Goal: Task Accomplishment & Management: Complete application form

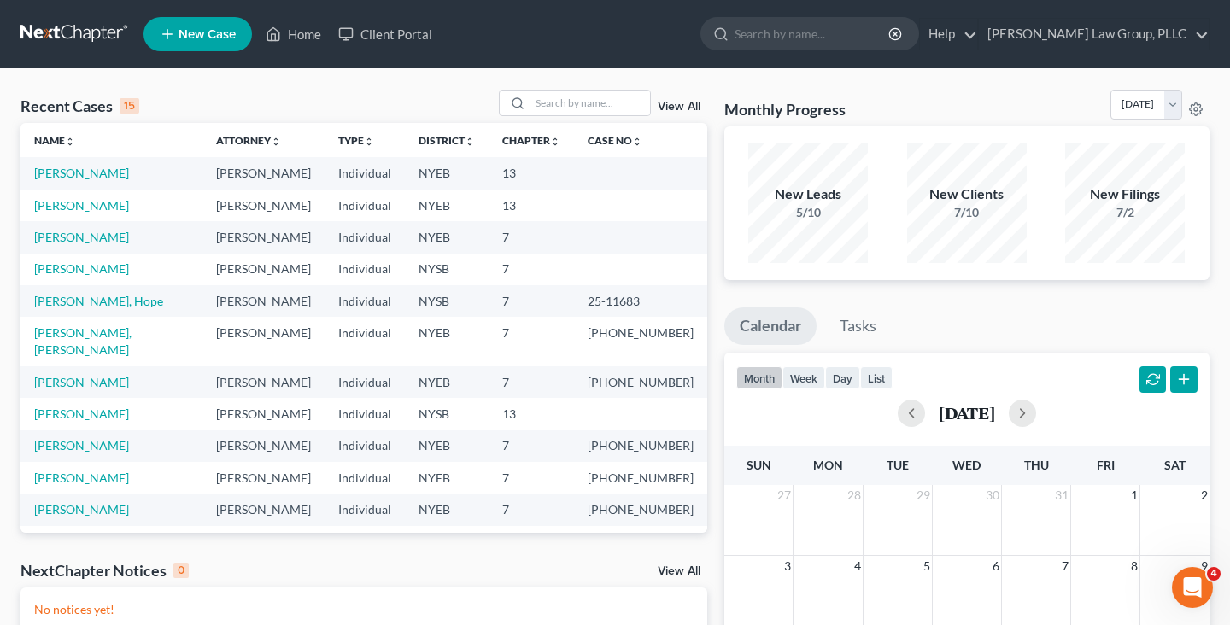
click at [92, 375] on link "[PERSON_NAME]" at bounding box center [81, 382] width 95 height 15
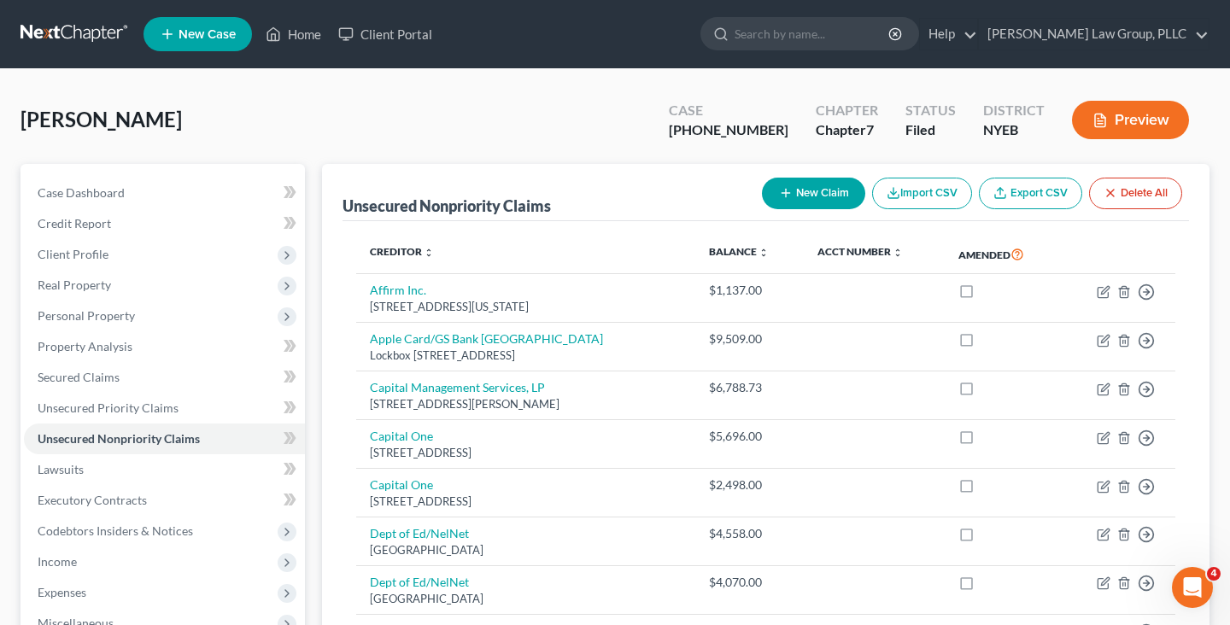
click at [92, 41] on link at bounding box center [75, 34] width 109 height 31
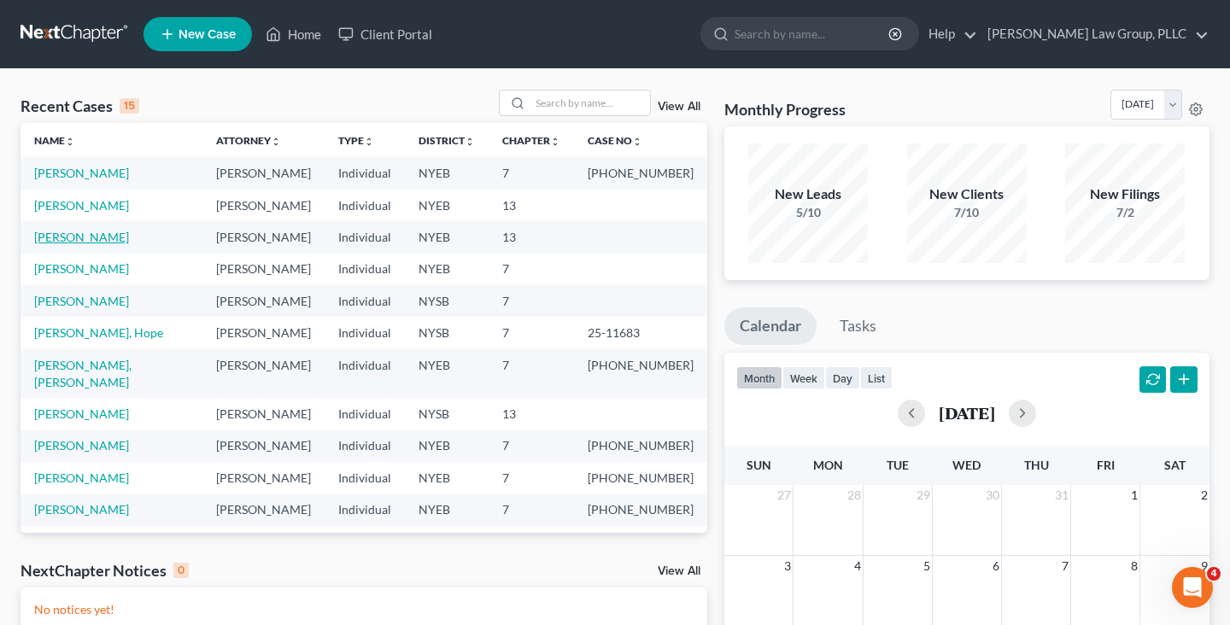
click at [77, 235] on link "[PERSON_NAME]" at bounding box center [81, 237] width 95 height 15
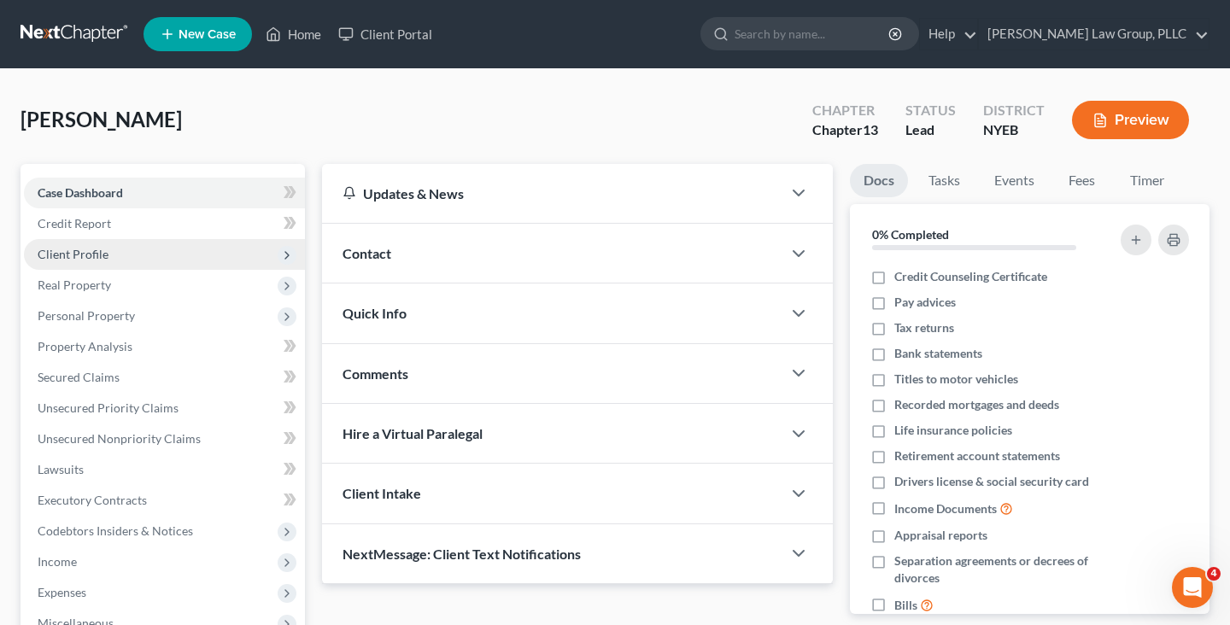
click at [79, 265] on span "Client Profile" at bounding box center [164, 254] width 281 height 31
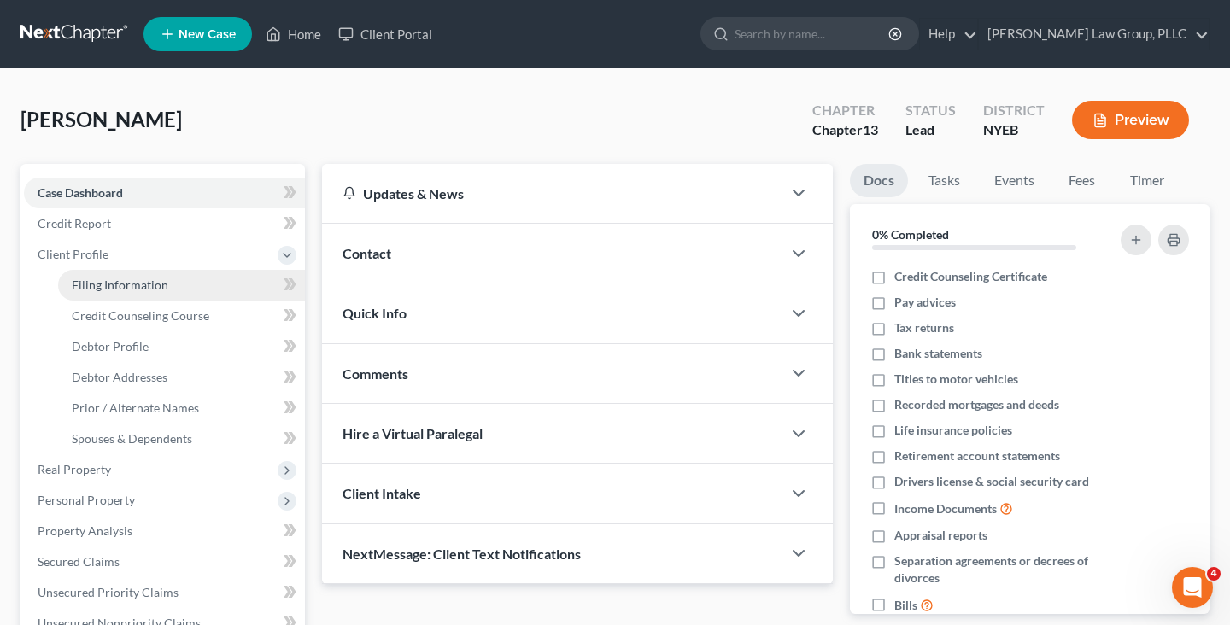
click at [88, 282] on span "Filing Information" at bounding box center [120, 285] width 97 height 15
select select "1"
select select "0"
select select "3"
select select "35"
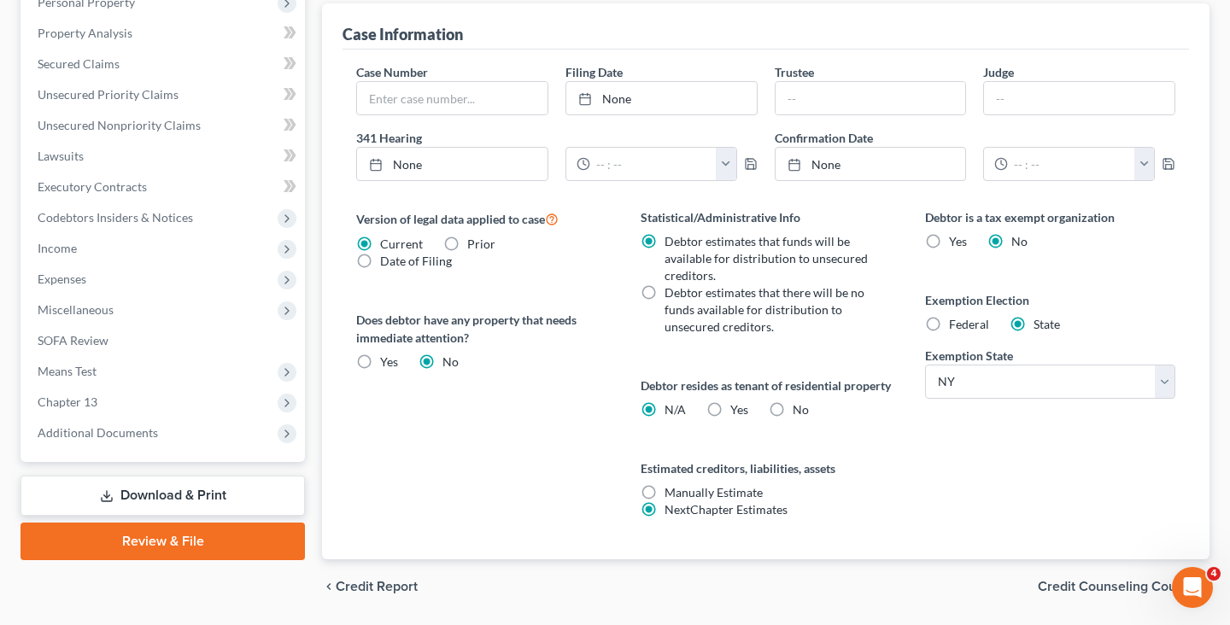
scroll to position [569, 0]
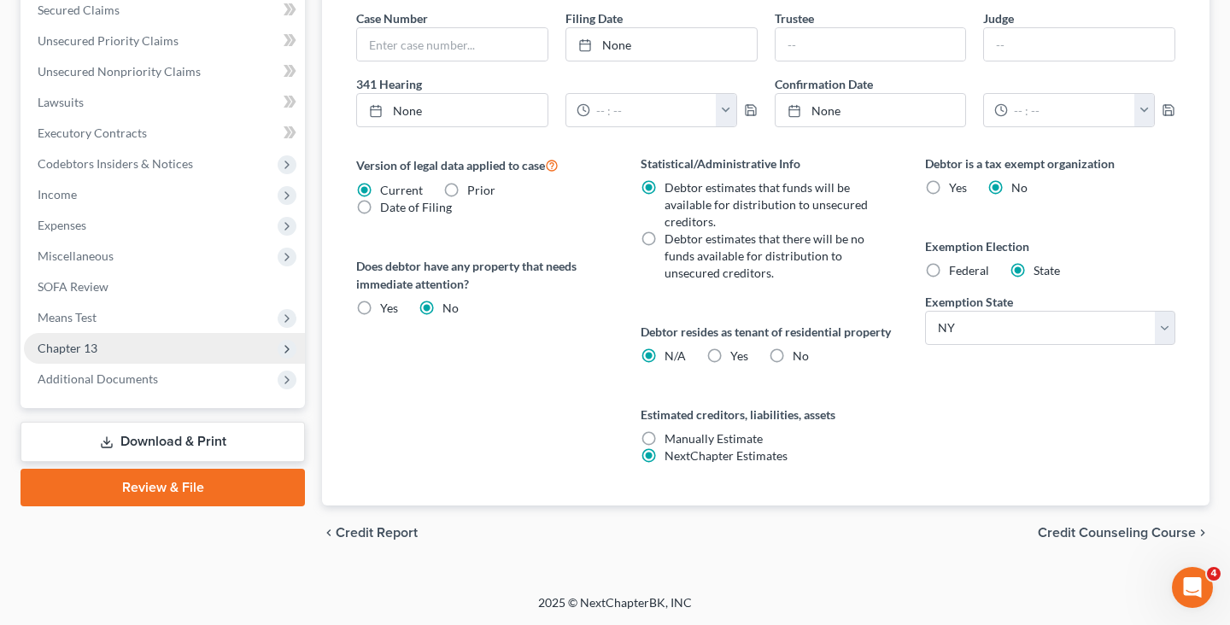
click at [103, 333] on span "Chapter 13" at bounding box center [164, 348] width 281 height 31
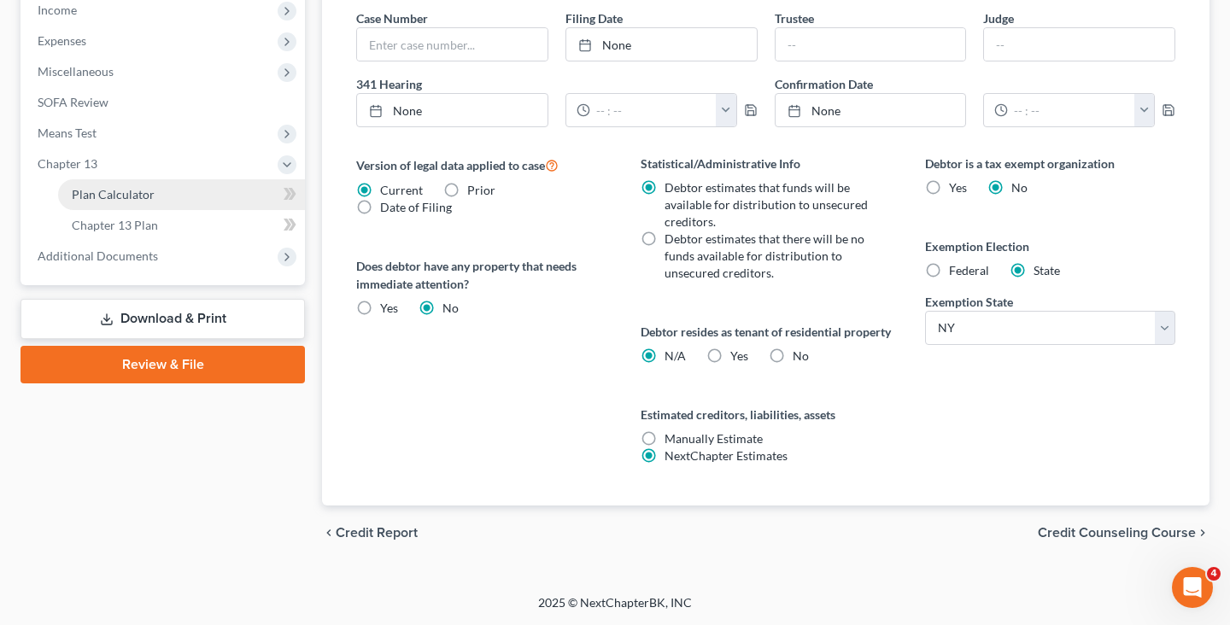
scroll to position [384, 0]
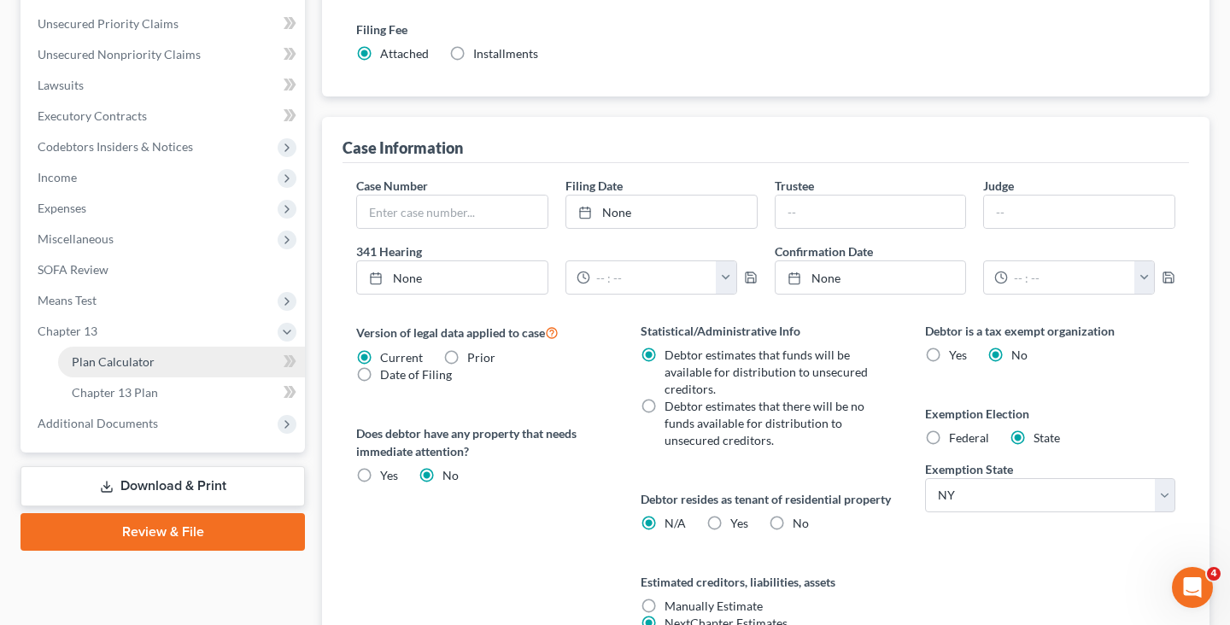
click at [105, 358] on span "Plan Calculator" at bounding box center [113, 361] width 83 height 15
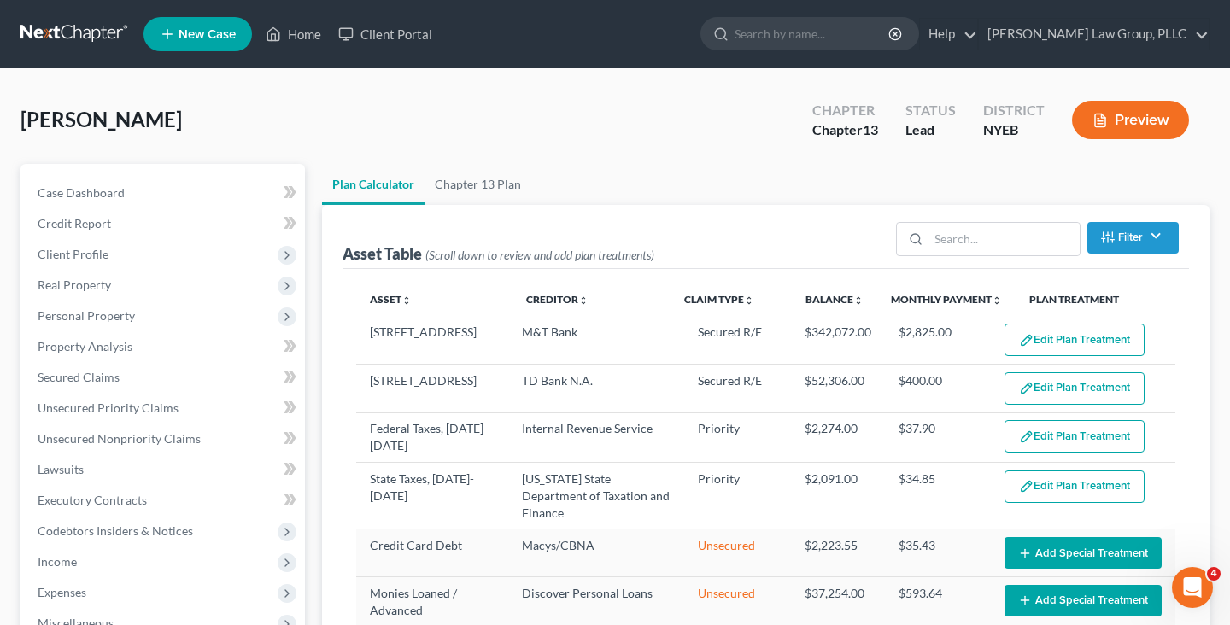
select select "59"
click at [476, 179] on link "Chapter 13 Plan" at bounding box center [478, 184] width 107 height 41
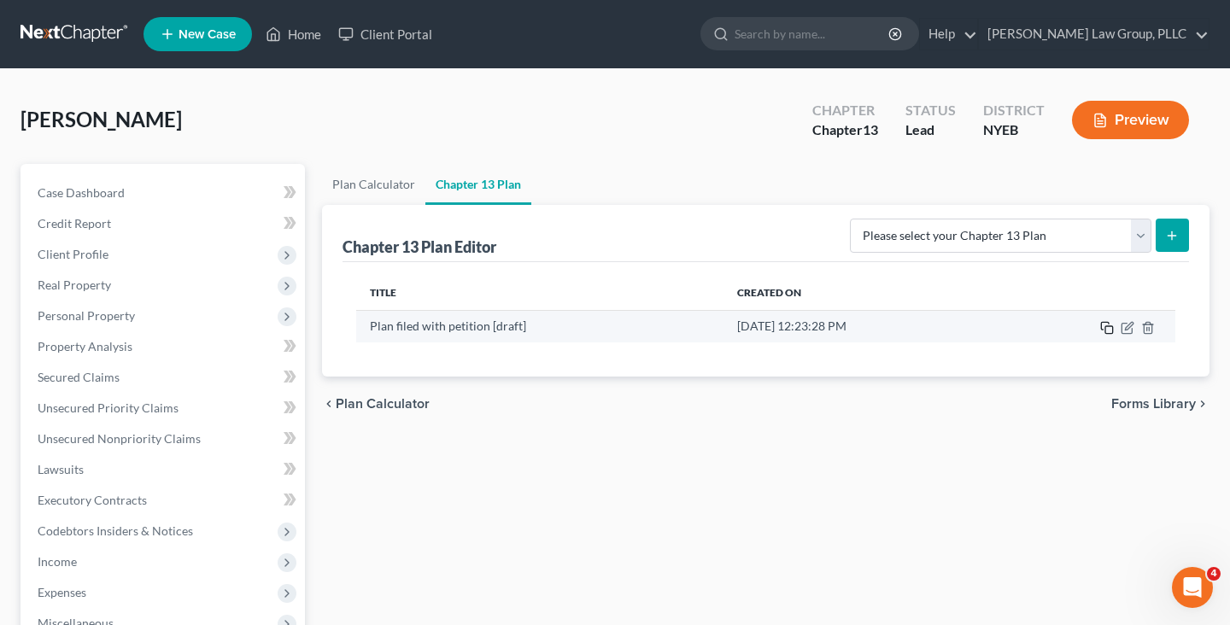
click at [1103, 330] on icon "button" at bounding box center [1107, 328] width 14 height 14
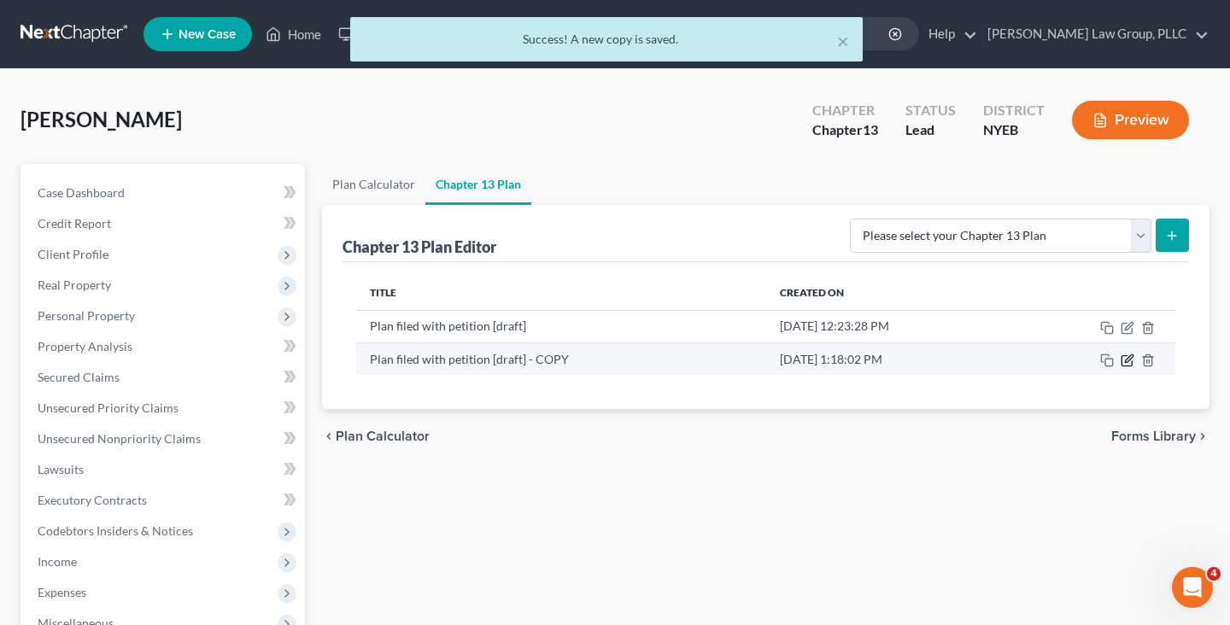
click at [1128, 362] on icon "button" at bounding box center [1128, 361] width 14 height 14
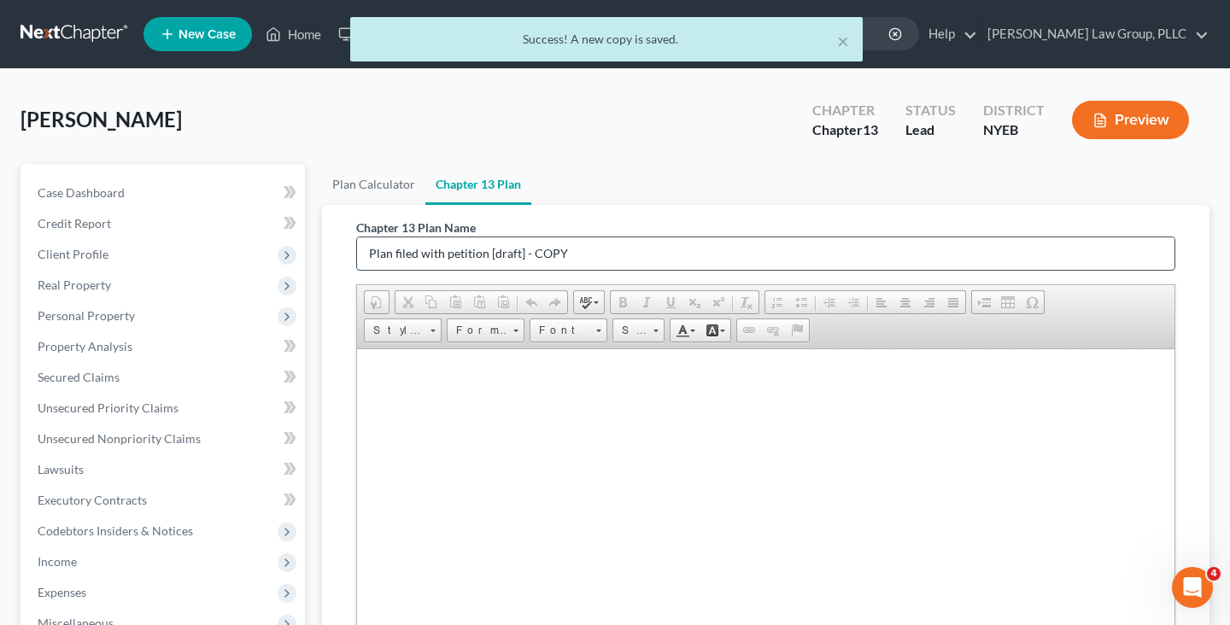
click at [545, 251] on input "Plan filed with petition [draft] - COPY" at bounding box center [765, 253] width 817 height 32
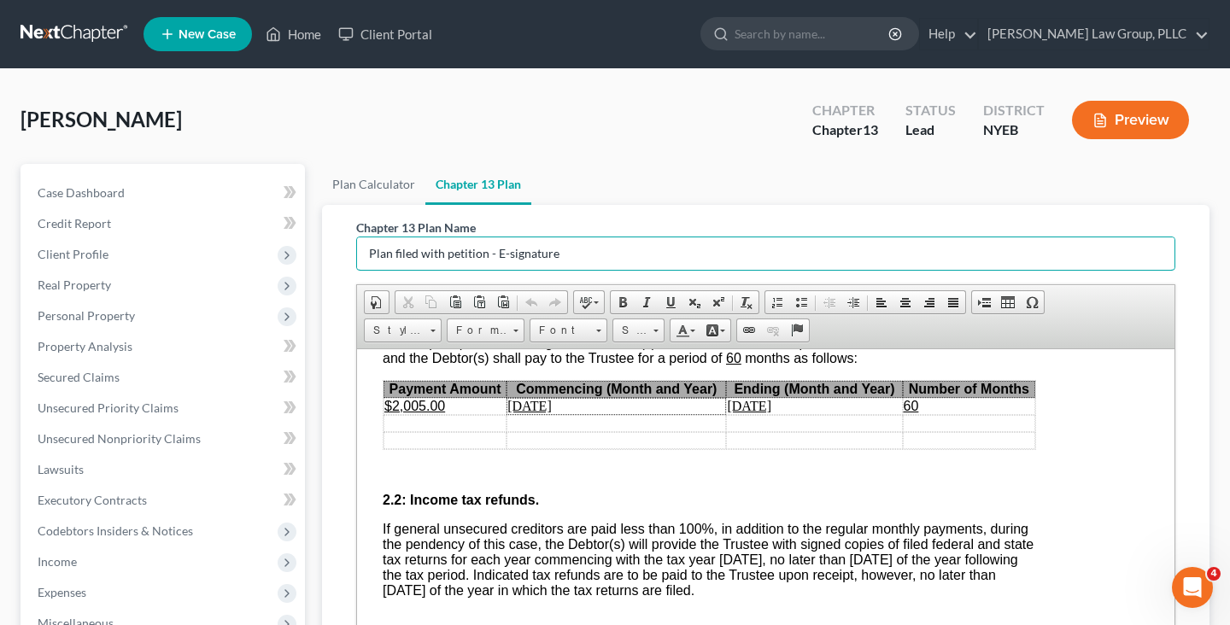
scroll to position [1133, 56]
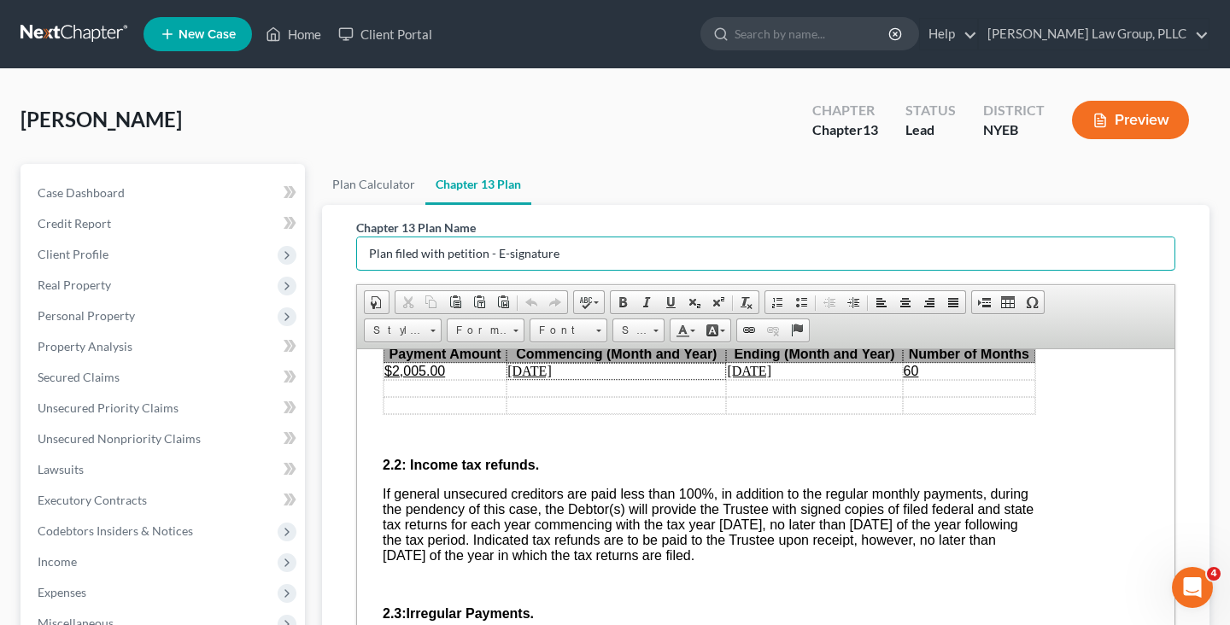
type input "Plan filed with petition - E-signature"
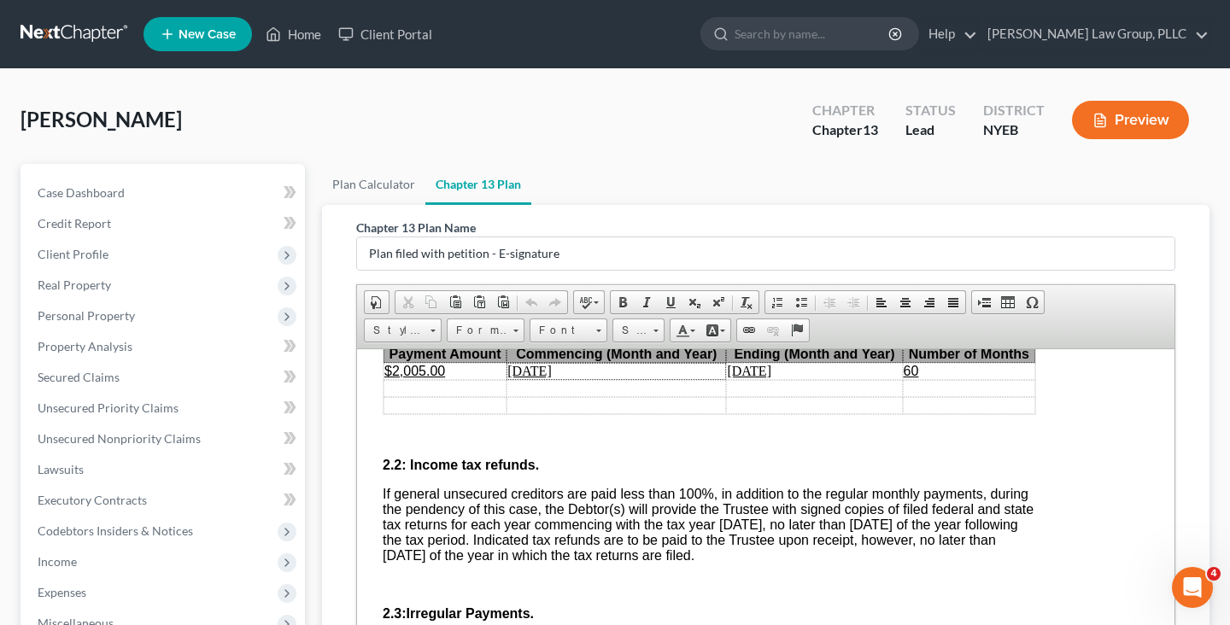
click at [429, 378] on u "$2,005.00" at bounding box center [414, 370] width 61 height 15
click at [552, 378] on u "September 2025" at bounding box center [529, 370] width 44 height 15
click at [577, 330] on span "Font" at bounding box center [560, 330] width 60 height 22
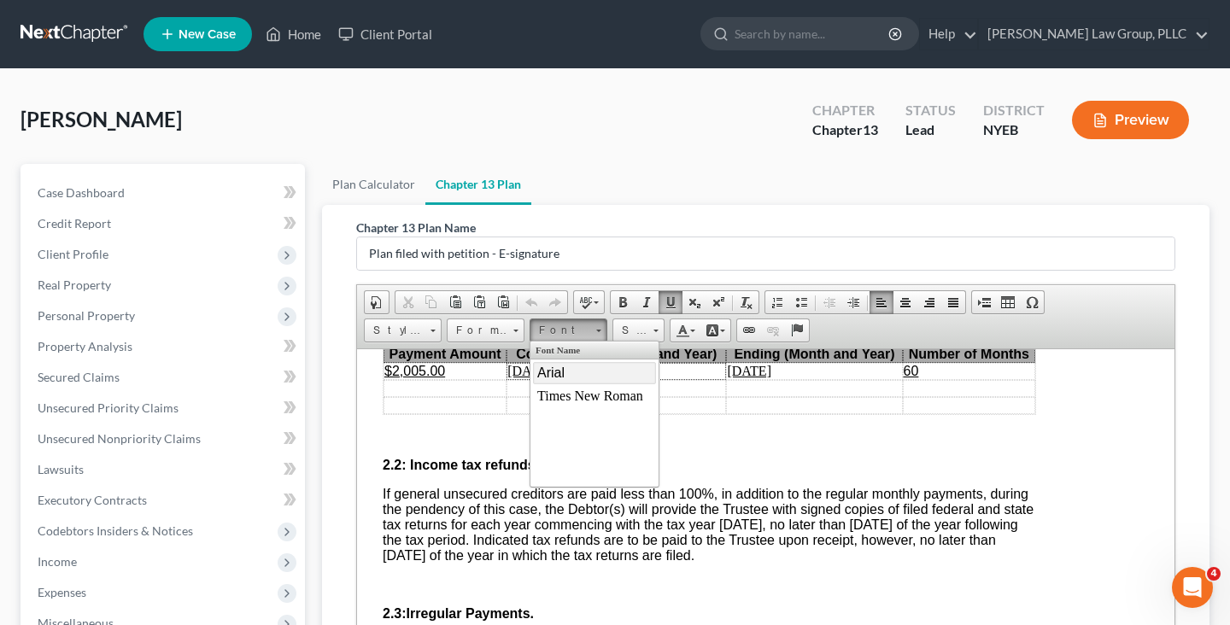
click at [582, 378] on link "Arial" at bounding box center [594, 372] width 123 height 22
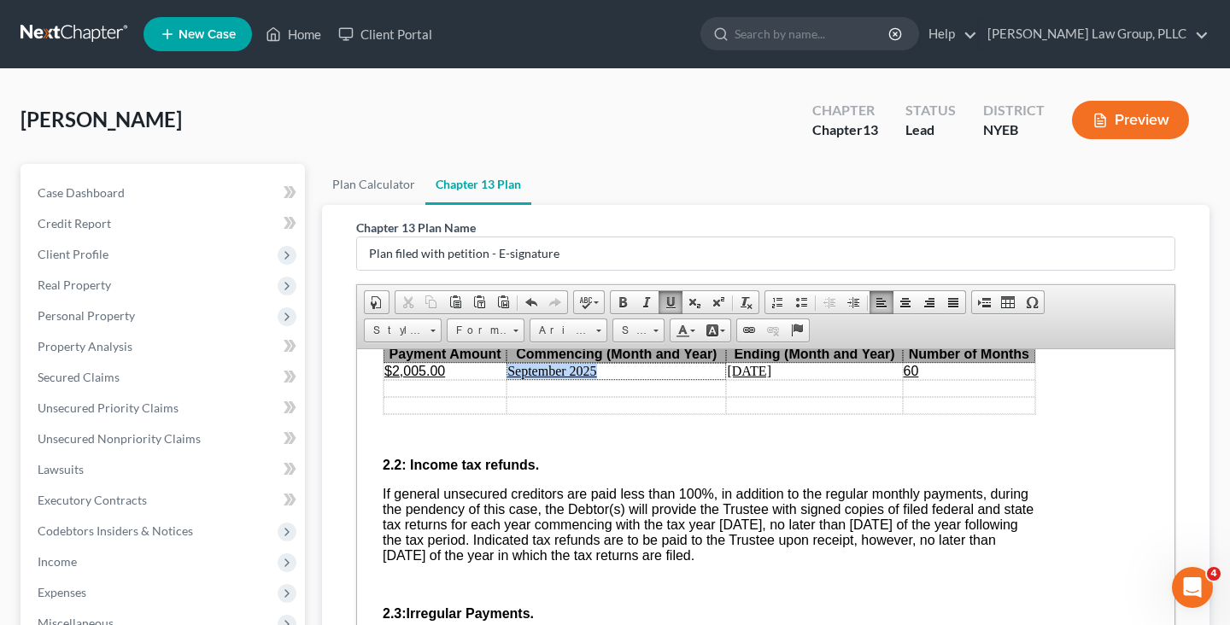
drag, startPoint x: 601, startPoint y: 393, endPoint x: 507, endPoint y: 393, distance: 94.0
click at [507, 379] on td "Septem ​ ber 2025" at bounding box center [617, 370] width 220 height 17
click at [572, 332] on span "Font" at bounding box center [560, 330] width 60 height 22
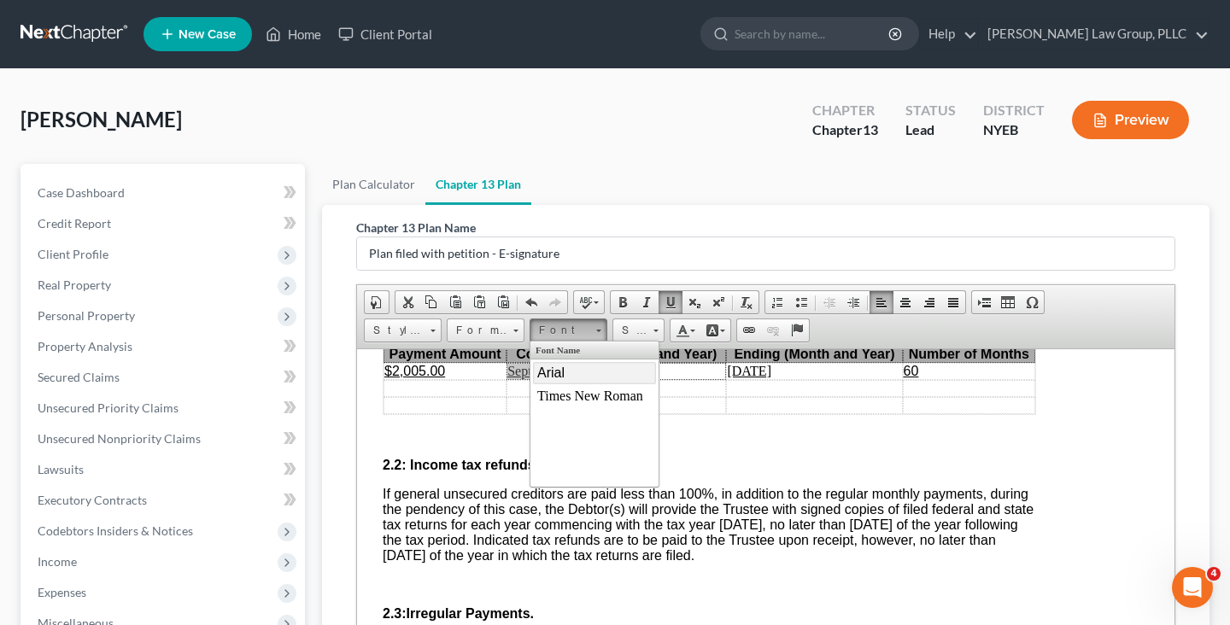
click at [565, 373] on link "Arial" at bounding box center [594, 372] width 123 height 22
drag, startPoint x: 810, startPoint y: 389, endPoint x: 720, endPoint y: 389, distance: 89.7
click at [720, 379] on tr "$2,005.00 September 2025 August 2030 60" at bounding box center [710, 370] width 652 height 17
click at [602, 334] on link "Font" at bounding box center [569, 331] width 78 height 24
click at [577, 370] on link "Arial" at bounding box center [594, 372] width 123 height 22
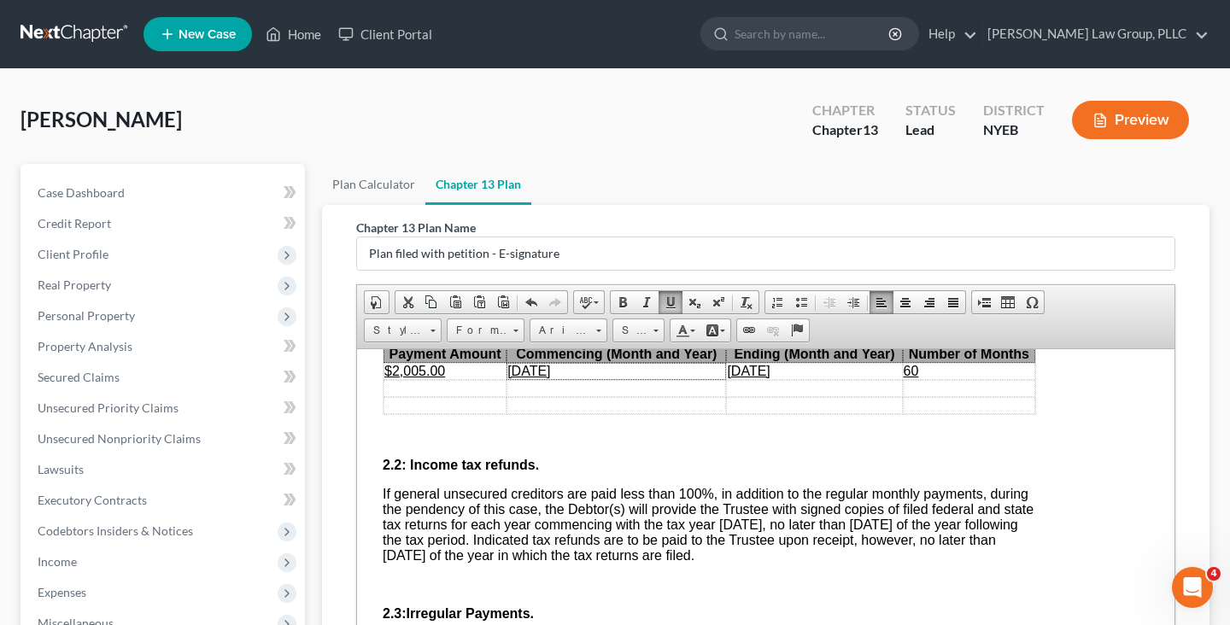
click at [746, 396] on td at bounding box center [814, 387] width 176 height 17
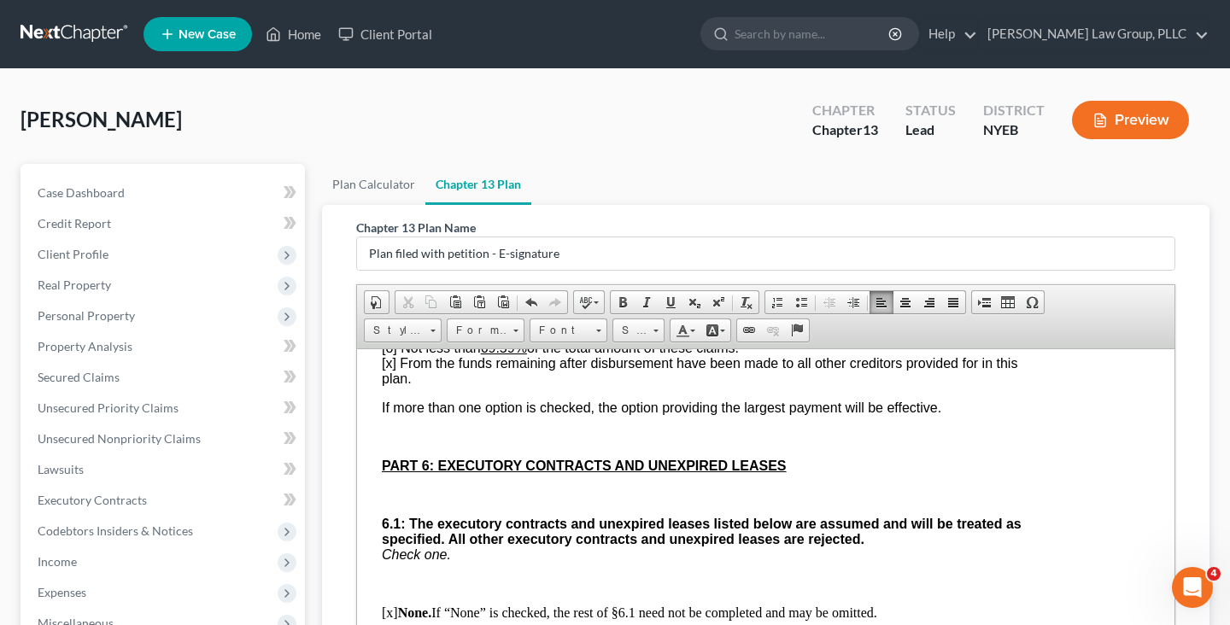
scroll to position [3874, 57]
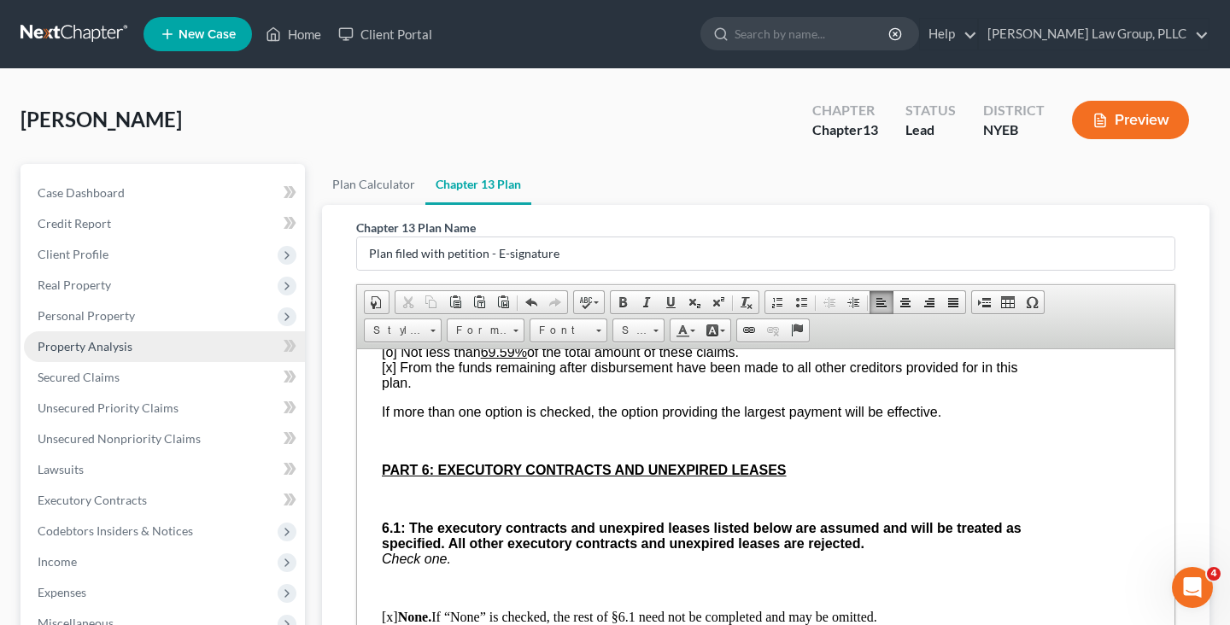
click at [174, 358] on link "Property Analysis" at bounding box center [164, 346] width 281 height 31
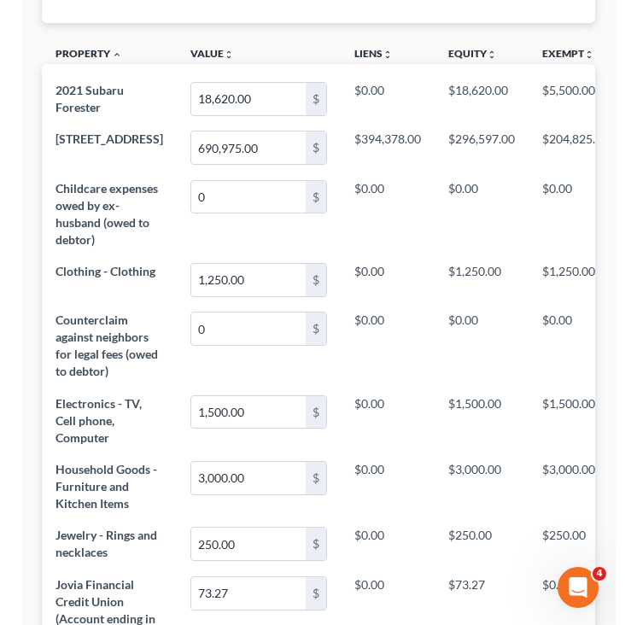
scroll to position [853720, 853583]
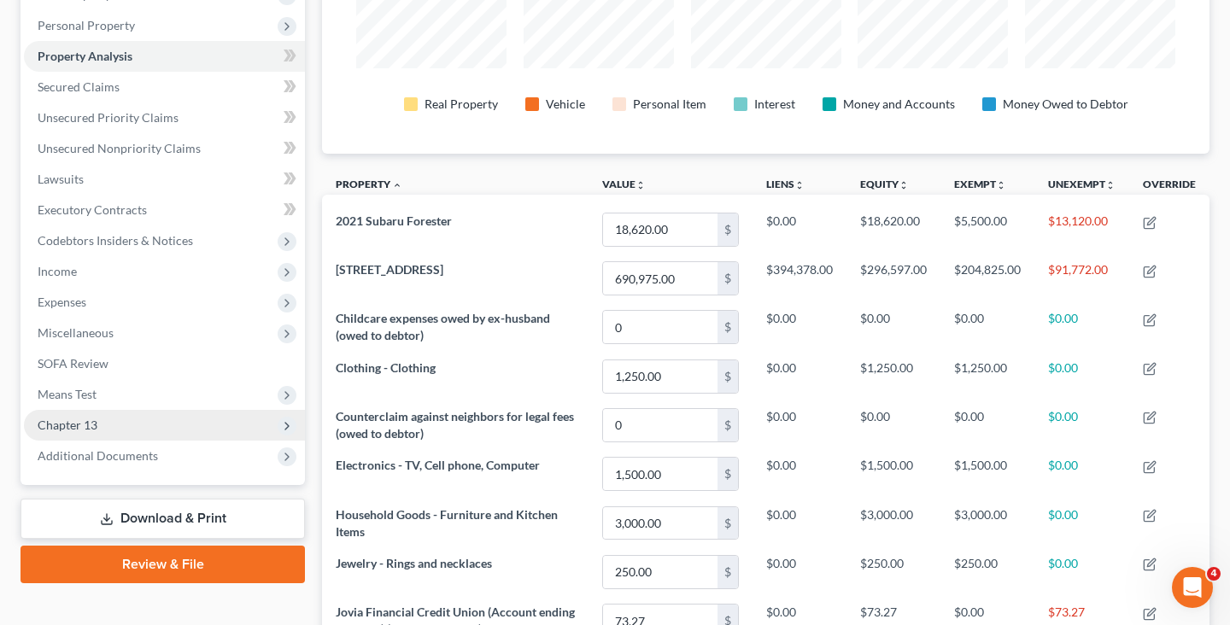
click at [173, 428] on span "Chapter 13" at bounding box center [164, 425] width 281 height 31
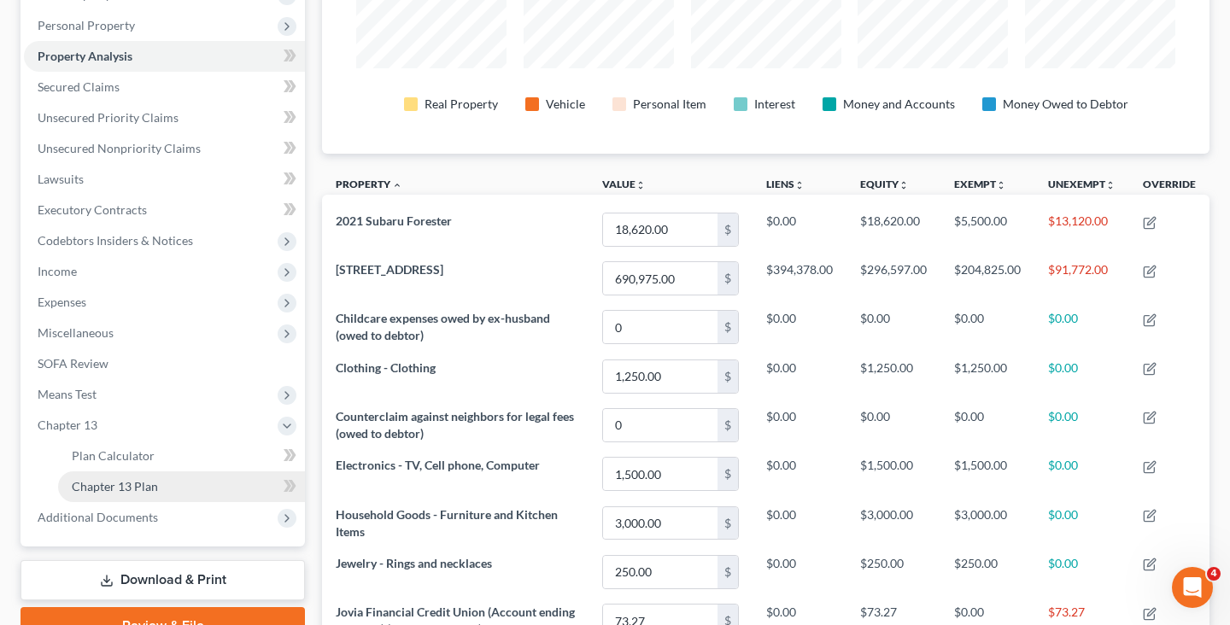
click at [167, 483] on link "Chapter 13 Plan" at bounding box center [181, 487] width 247 height 31
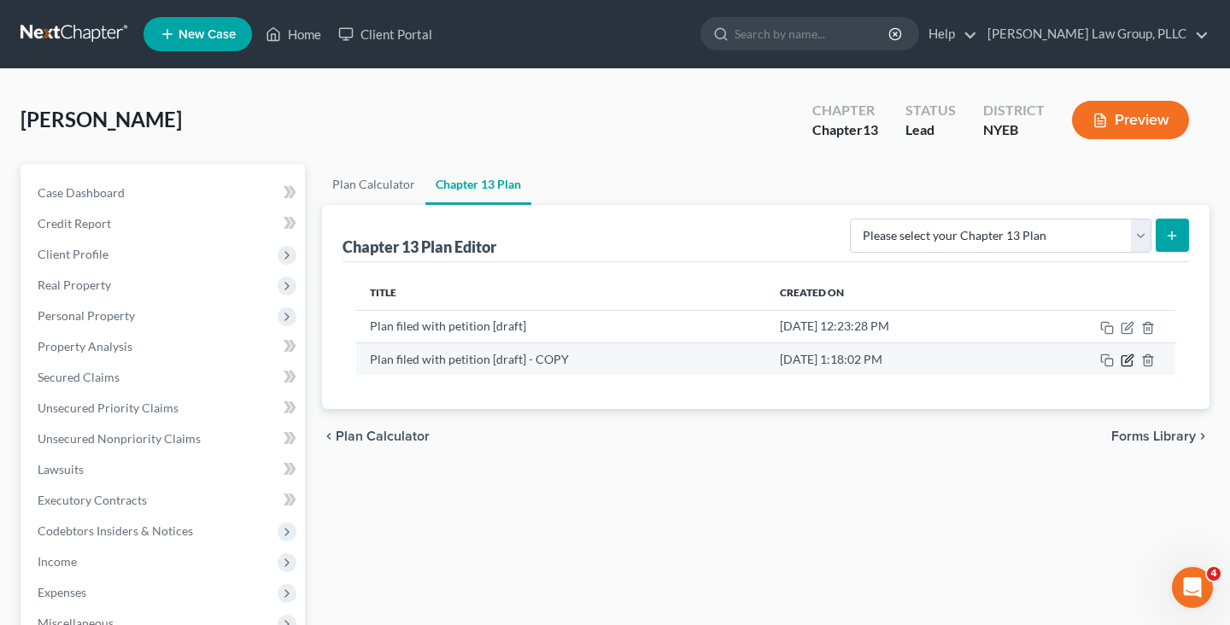
click at [1124, 361] on icon "button" at bounding box center [1128, 361] width 14 height 14
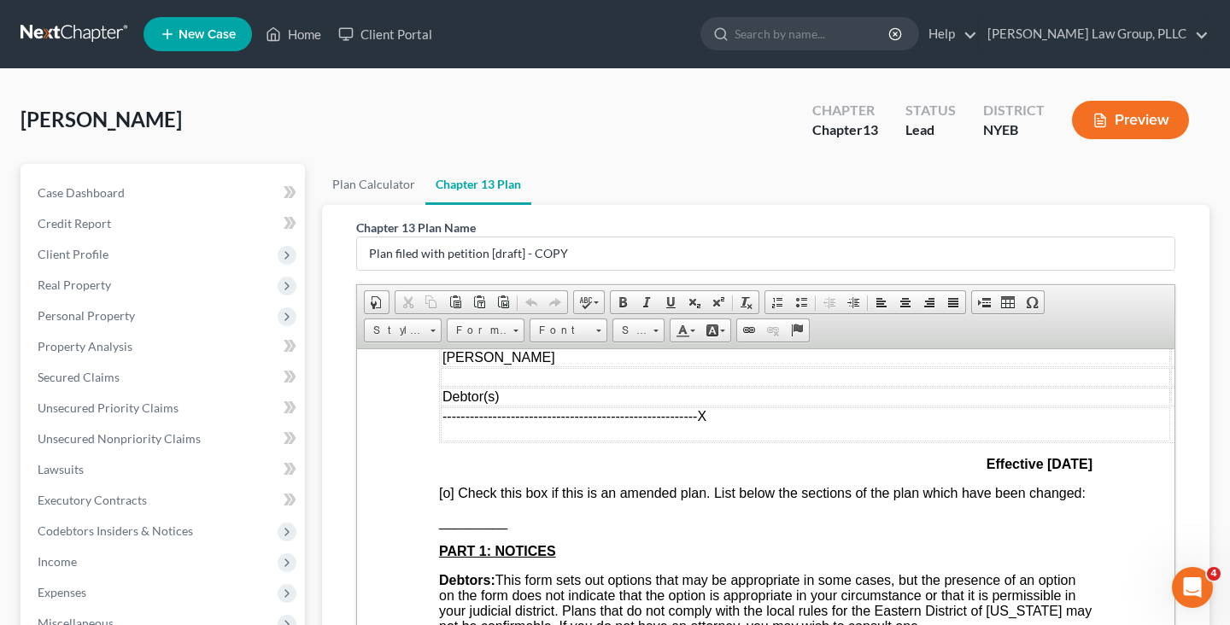
scroll to position [165, 0]
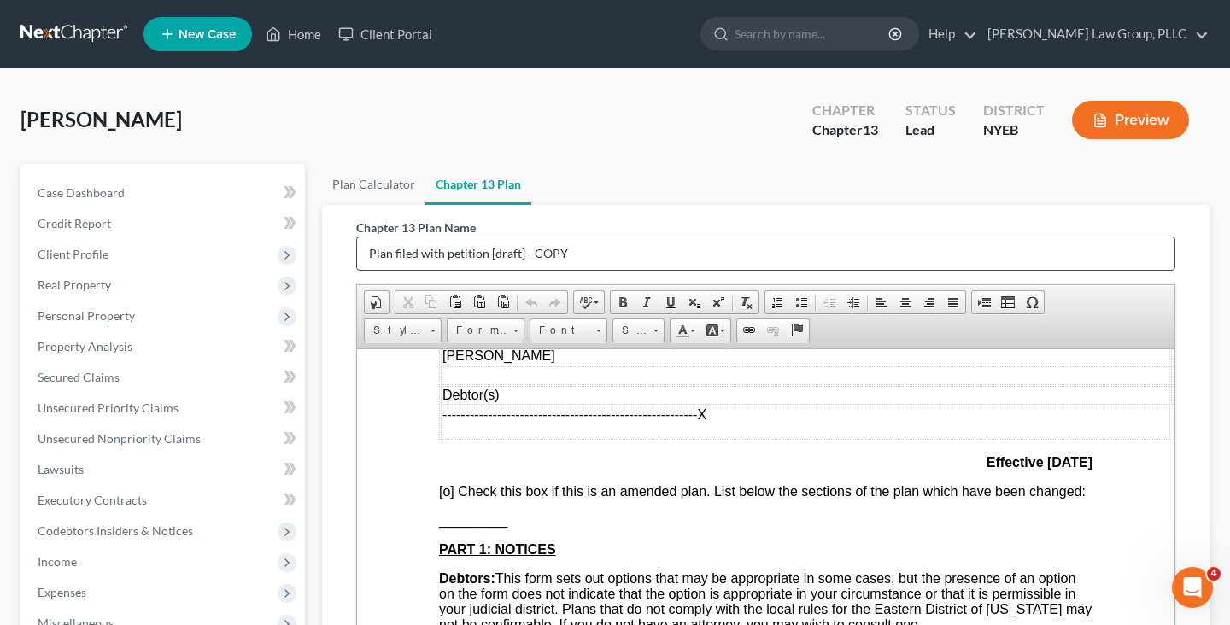
click at [545, 255] on input "Plan filed with petition [draft] - COPY" at bounding box center [765, 253] width 817 height 32
click at [546, 255] on input "Plan filed with petition [draft] - COPY" at bounding box center [765, 253] width 817 height 32
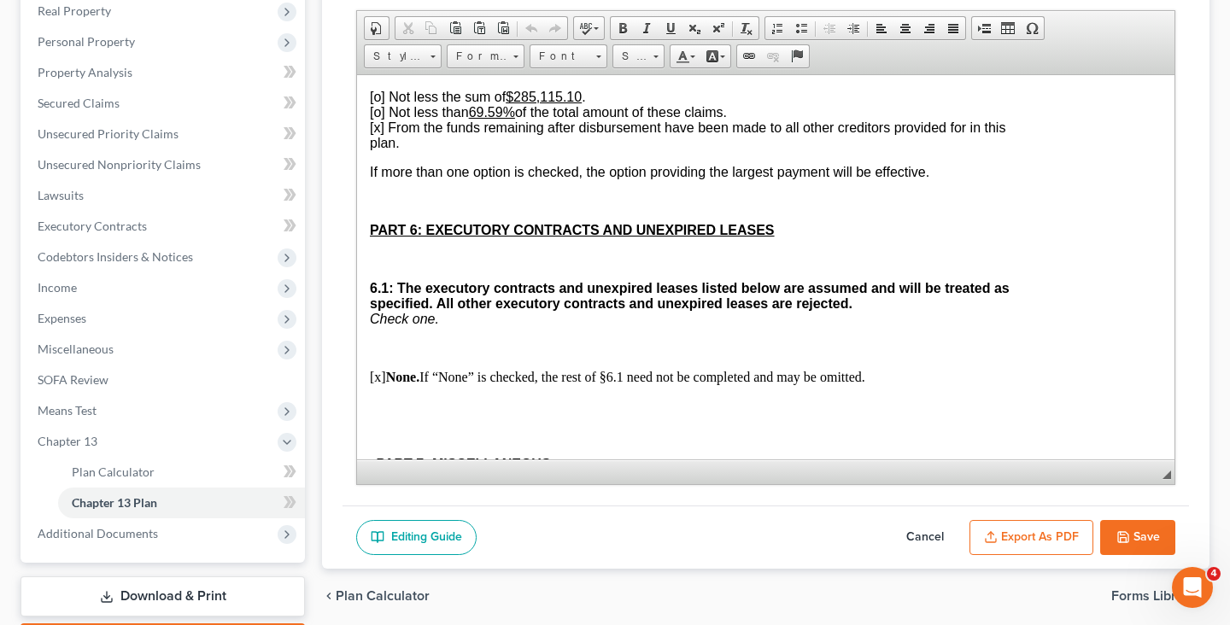
scroll to position [3837, 69]
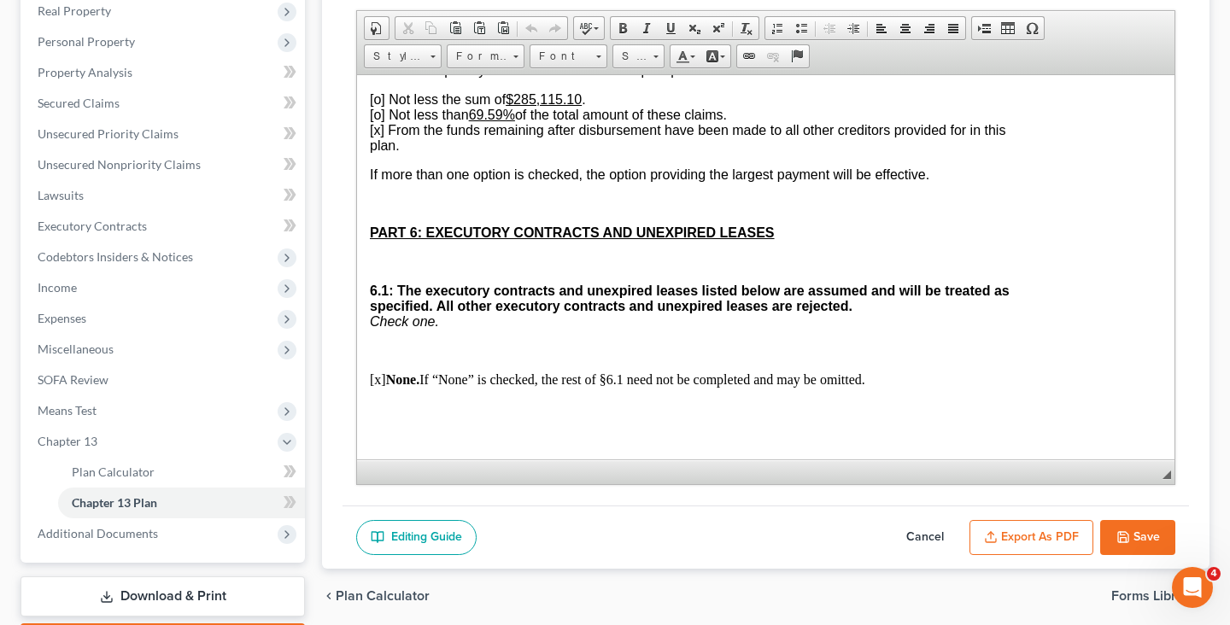
type input "Plan filed with petition - E-signature"
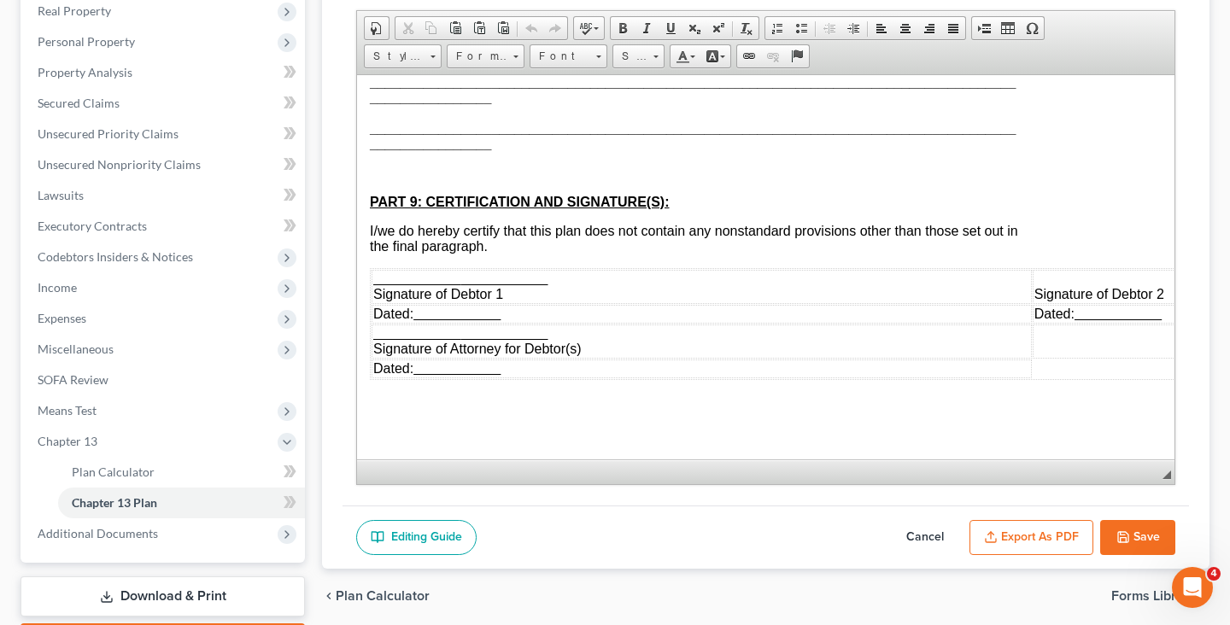
scroll to position [4745, 69]
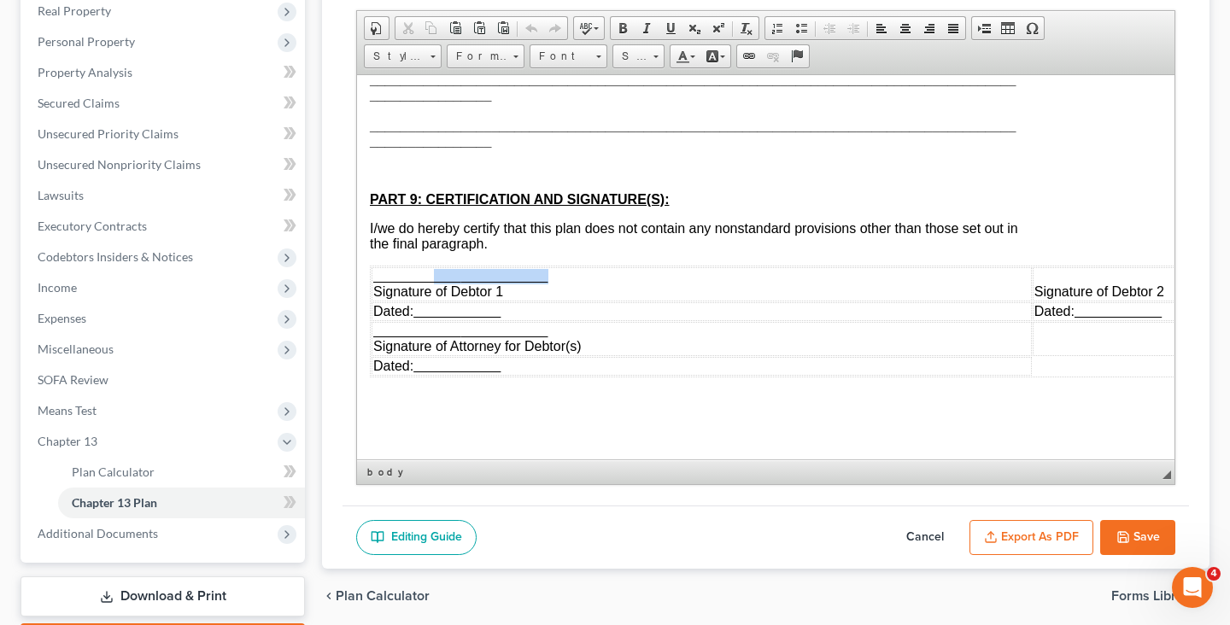
drag, startPoint x: 548, startPoint y: 274, endPoint x: 436, endPoint y: 274, distance: 111.9
click at [436, 274] on td "Signature of Debtor 1" at bounding box center [702, 284] width 660 height 34
click at [436, 276] on u "/s/ Ilene Fran Lynch" at bounding box center [438, 275] width 131 height 15
click at [501, 277] on td "/s/ Ilene Fran Lynch Signature of Debtor 1" at bounding box center [702, 284] width 660 height 34
drag, startPoint x: 506, startPoint y: 309, endPoint x: 411, endPoint y: 308, distance: 94.8
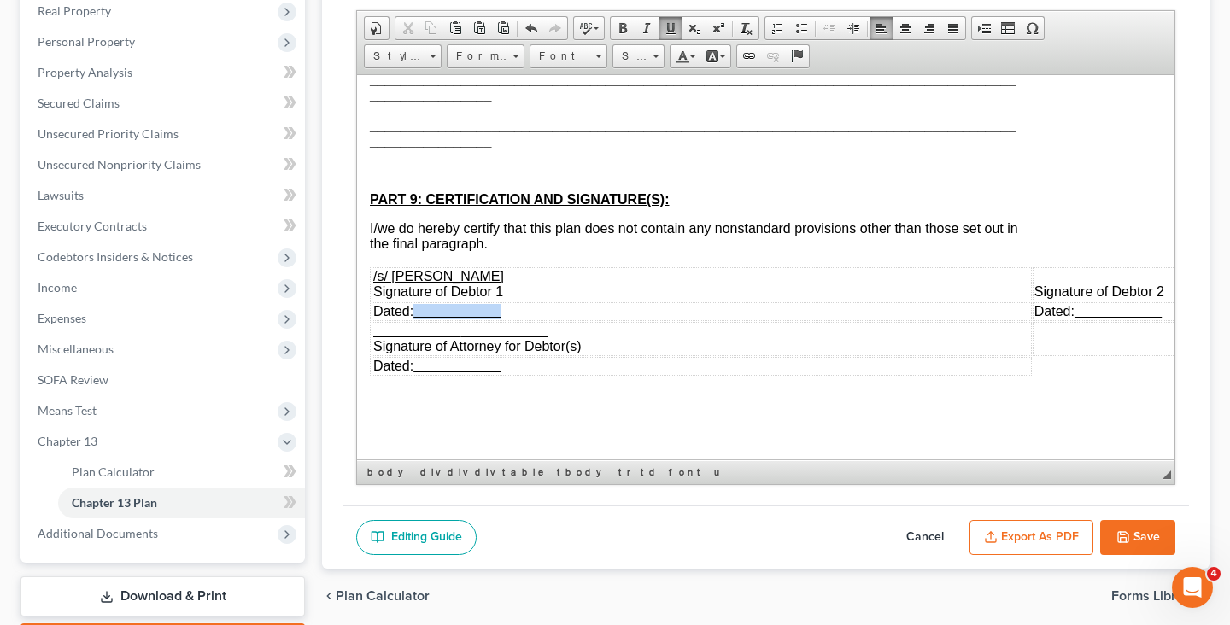
click at [413, 309] on td "Dated:" at bounding box center [702, 311] width 660 height 19
click at [515, 309] on td "Dated:" at bounding box center [702, 311] width 660 height 19
click at [460, 310] on u "08/13/2025." at bounding box center [436, 310] width 47 height 15
drag, startPoint x: 548, startPoint y: 331, endPoint x: 379, endPoint y: 333, distance: 168.3
click at [379, 333] on td "Signature of Attorney for Debtor(s)" at bounding box center [702, 338] width 660 height 34
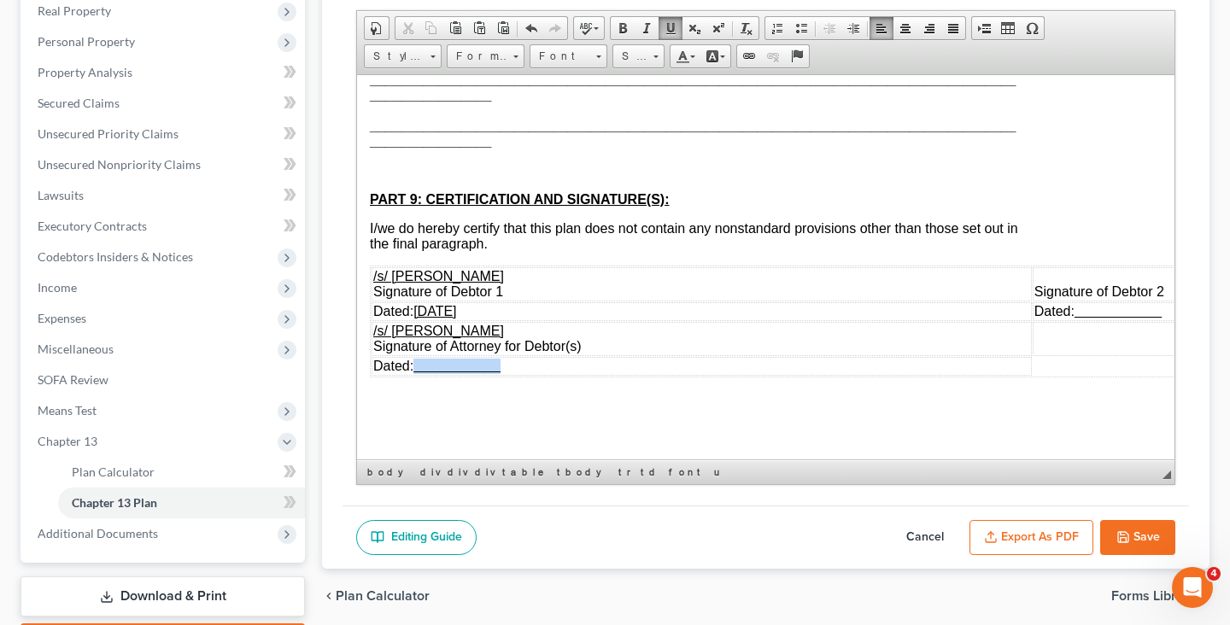
drag, startPoint x: 507, startPoint y: 369, endPoint x: 419, endPoint y: 361, distance: 89.2
click at [419, 361] on td "Dated:" at bounding box center [702, 365] width 660 height 19
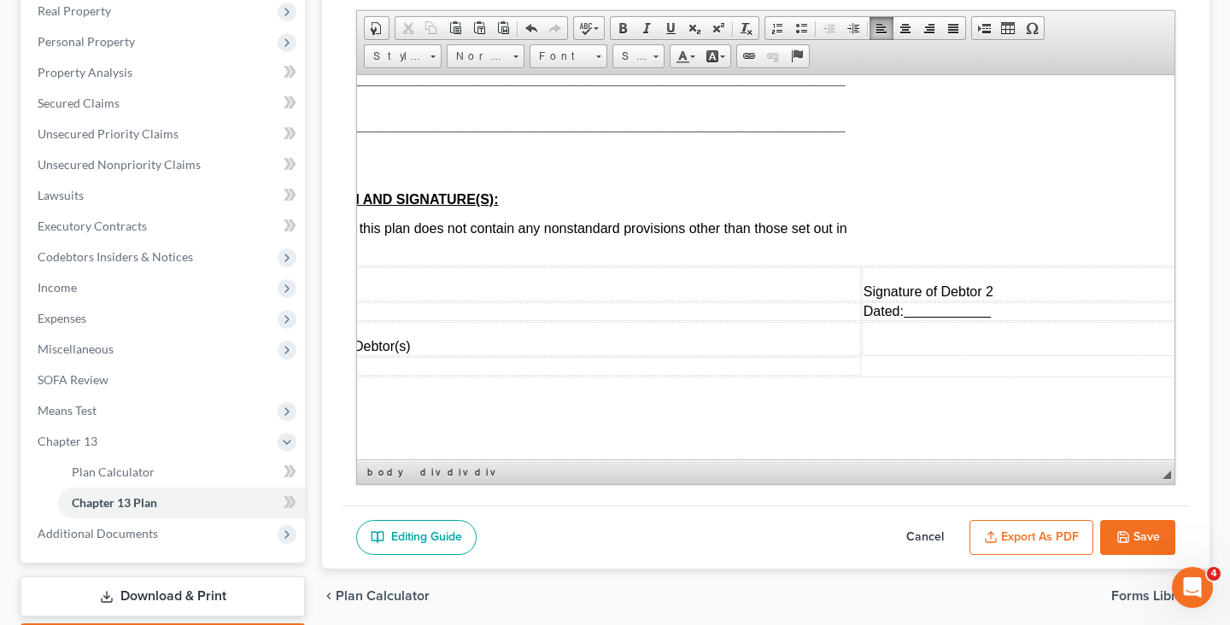
scroll to position [4745, 32]
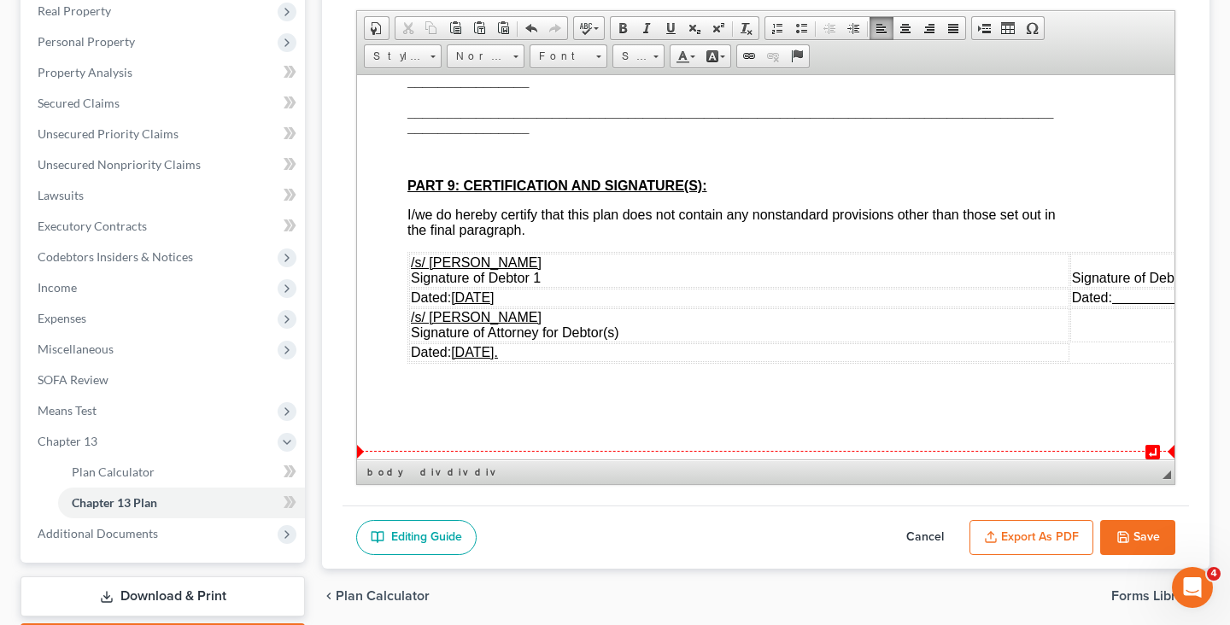
click at [498, 359] on u "08/13/2025." at bounding box center [474, 351] width 47 height 15
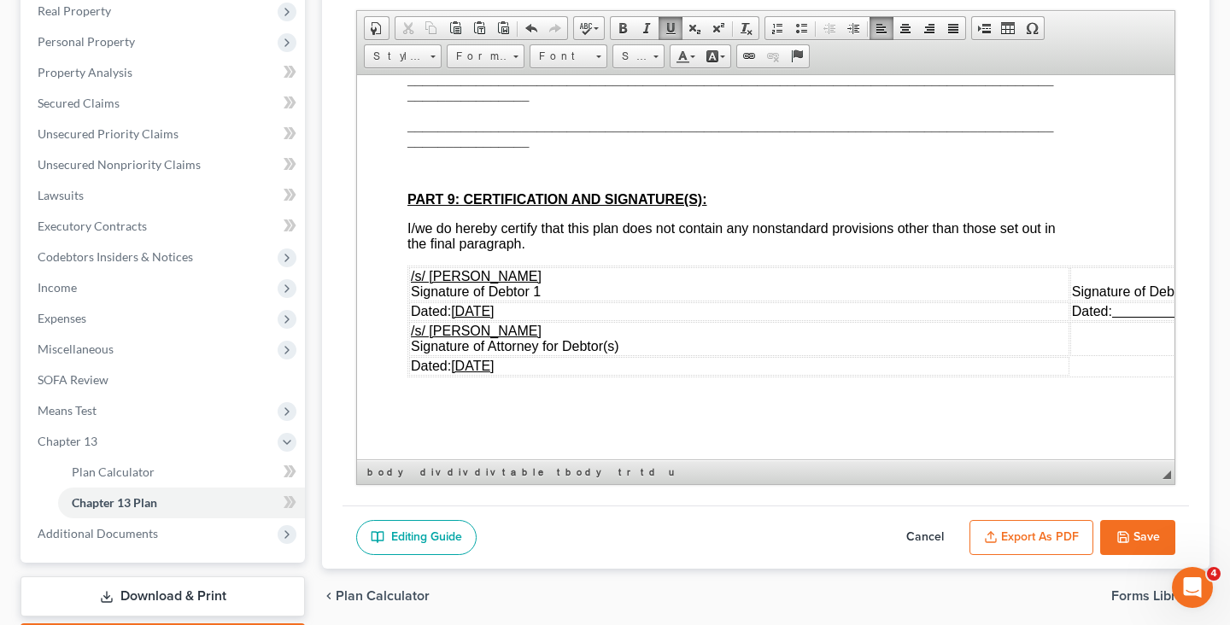
click at [1051, 533] on button "Export as PDF" at bounding box center [1031, 538] width 124 height 36
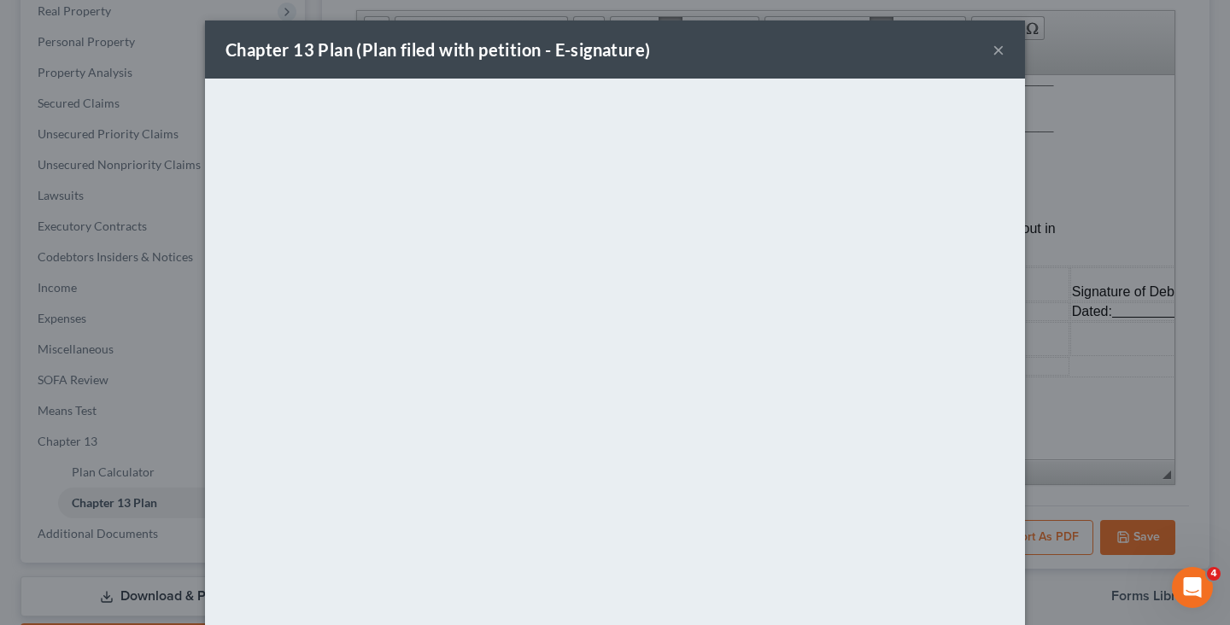
scroll to position [89, 0]
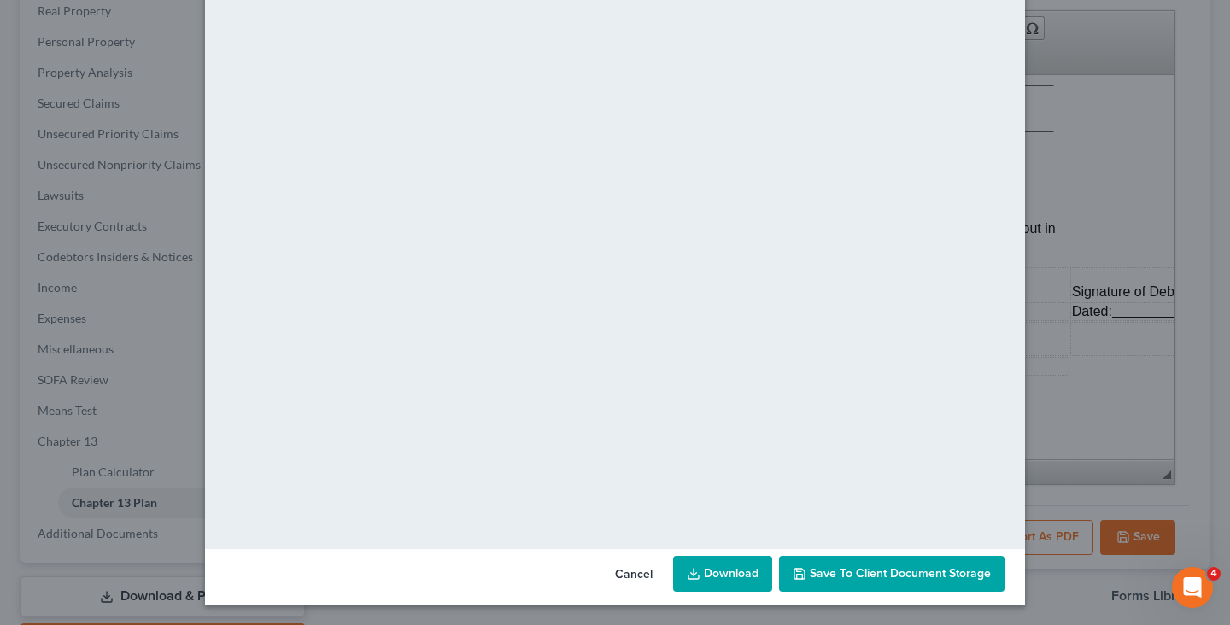
click at [734, 565] on link "Download" at bounding box center [722, 574] width 99 height 36
drag, startPoint x: 987, startPoint y: 586, endPoint x: 1118, endPoint y: 426, distance: 206.9
click at [1116, 429] on div "Chapter 13 Plan (Plan filed with petition - E-signature) × <object ng-attr-data…" at bounding box center [615, 312] width 1230 height 625
click at [1118, 426] on div "Chapter 13 Plan (Plan filed with petition - E-signature) × <object ng-attr-data…" at bounding box center [615, 312] width 1230 height 625
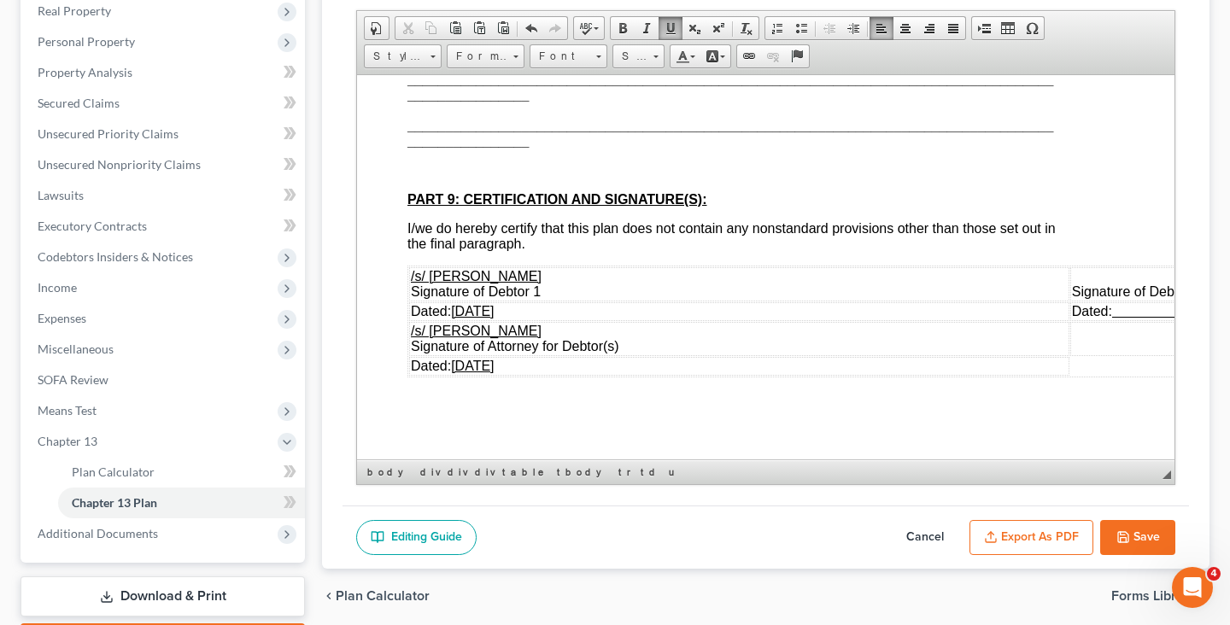
click at [1118, 536] on icon "button" at bounding box center [1123, 537] width 14 height 14
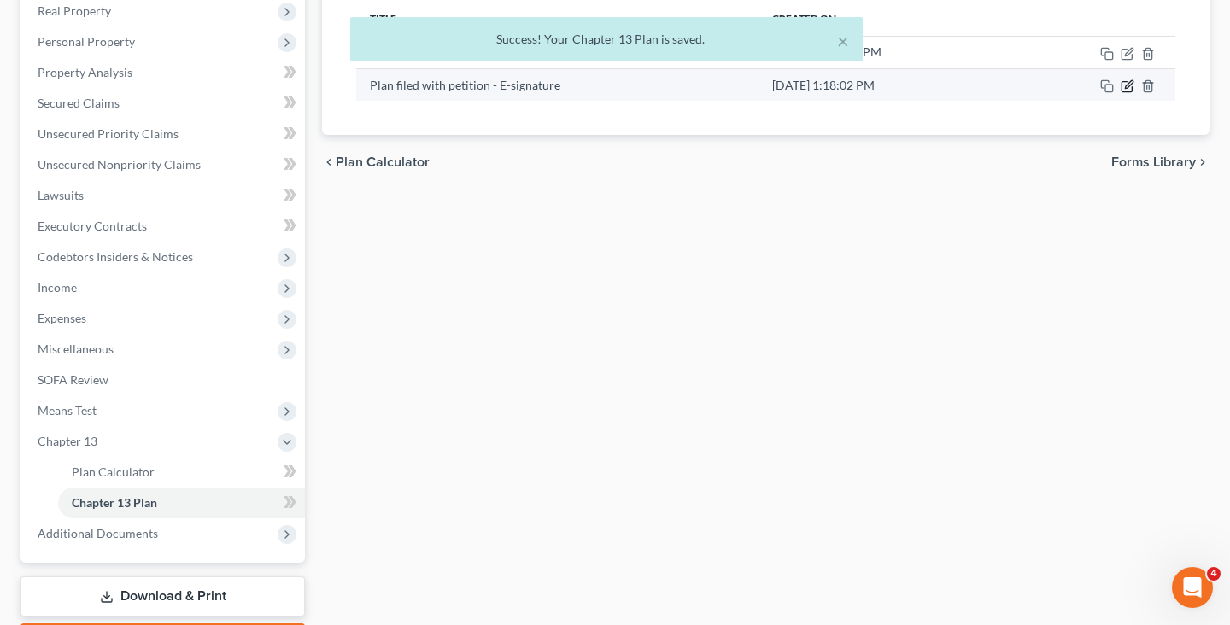
click at [1128, 90] on icon "button" at bounding box center [1128, 86] width 14 height 14
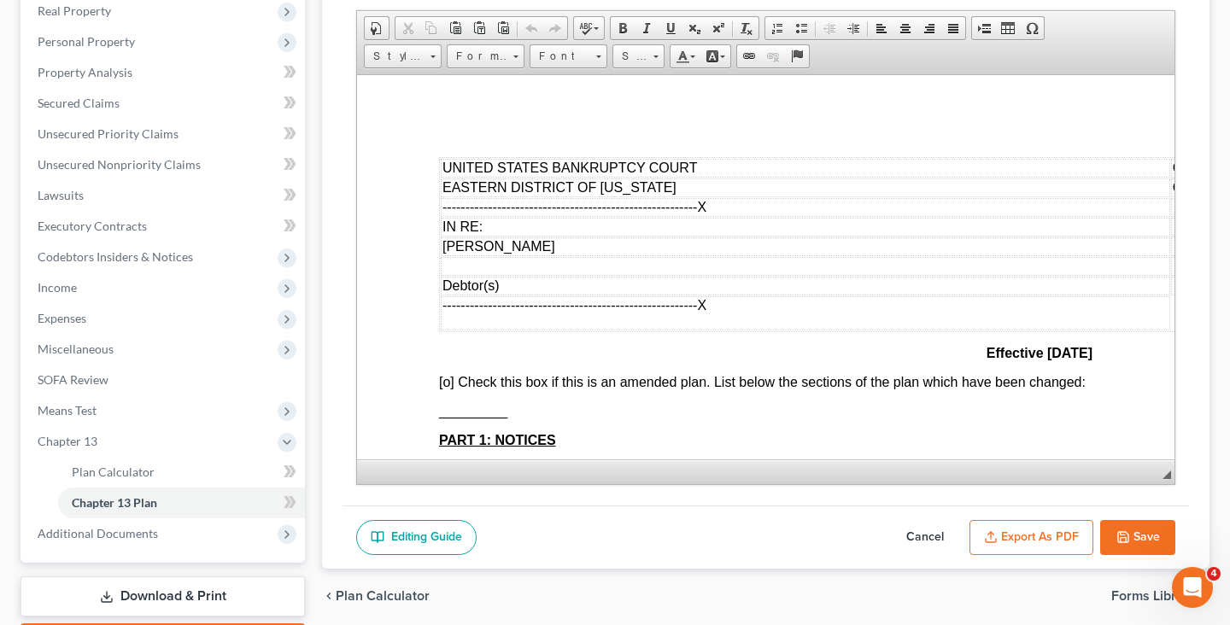
scroll to position [0, 0]
click at [1074, 535] on button "Export as PDF" at bounding box center [1031, 538] width 124 height 36
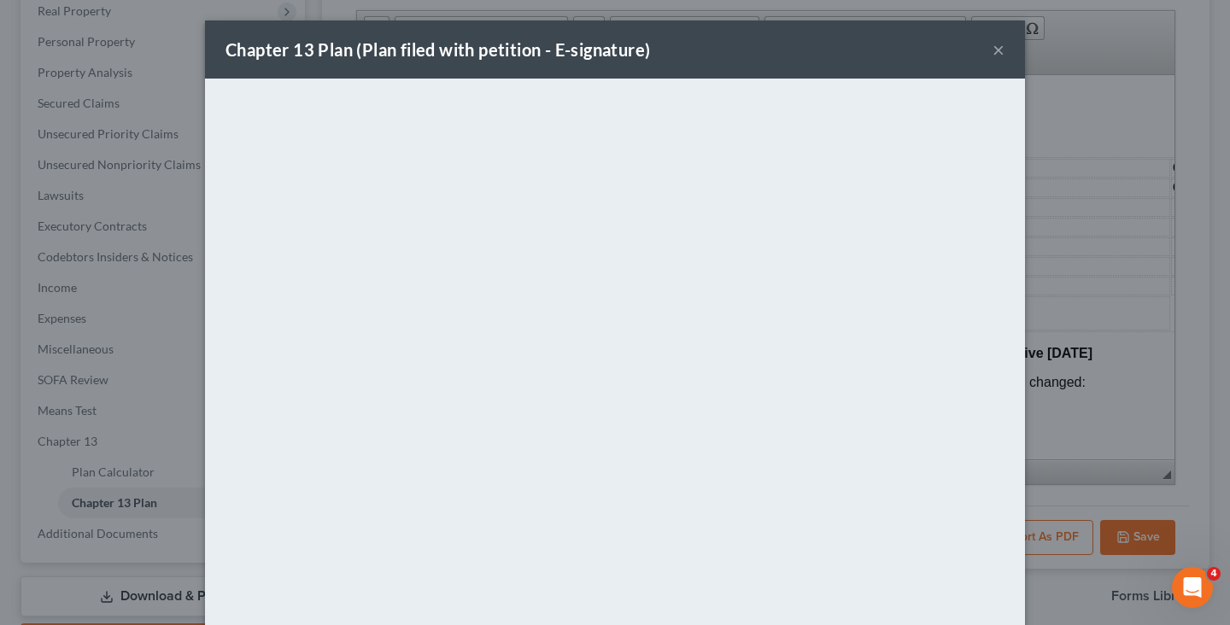
click at [1003, 56] on button "×" at bounding box center [999, 49] width 12 height 21
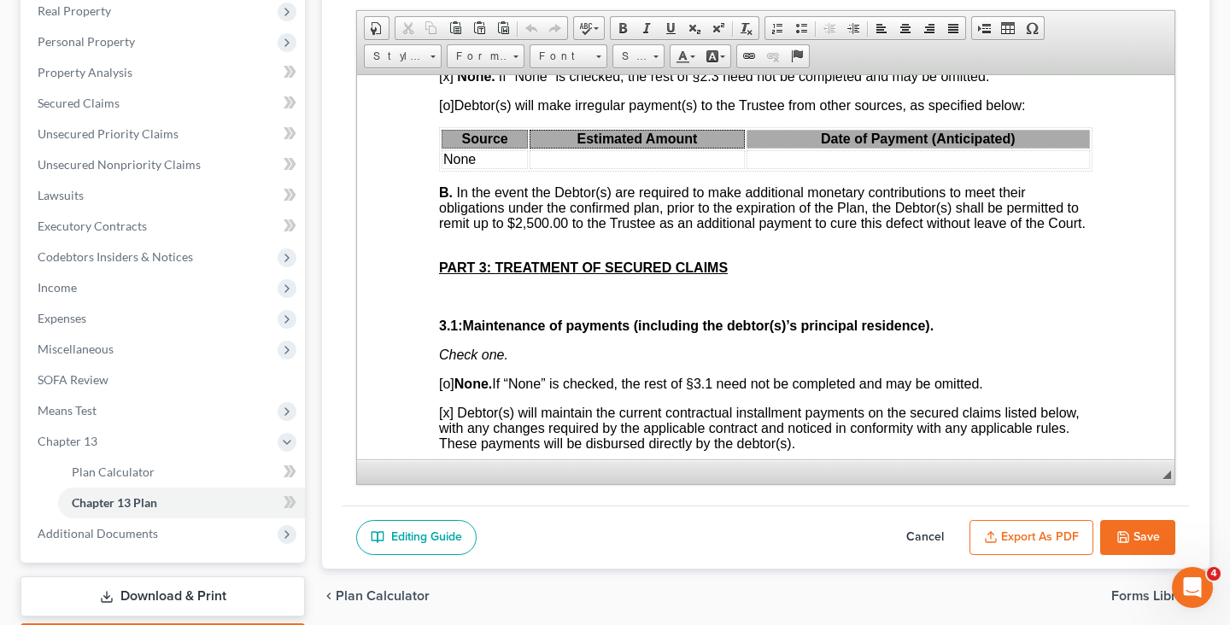
scroll to position [1627, 0]
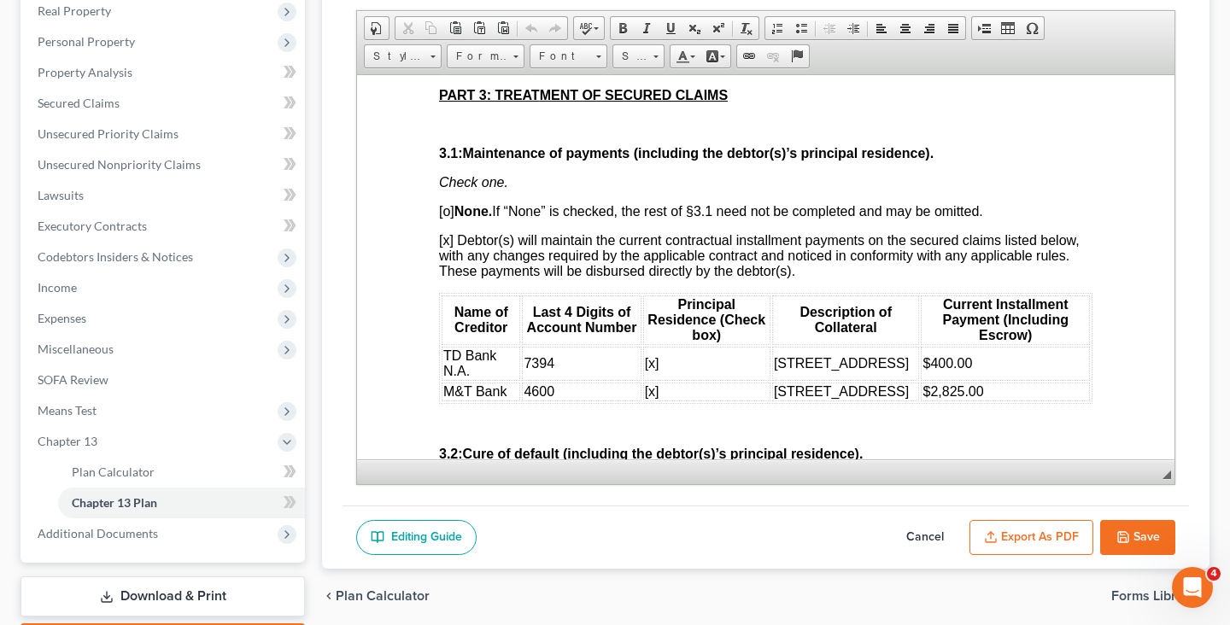
click at [1112, 536] on button "Save" at bounding box center [1137, 538] width 75 height 36
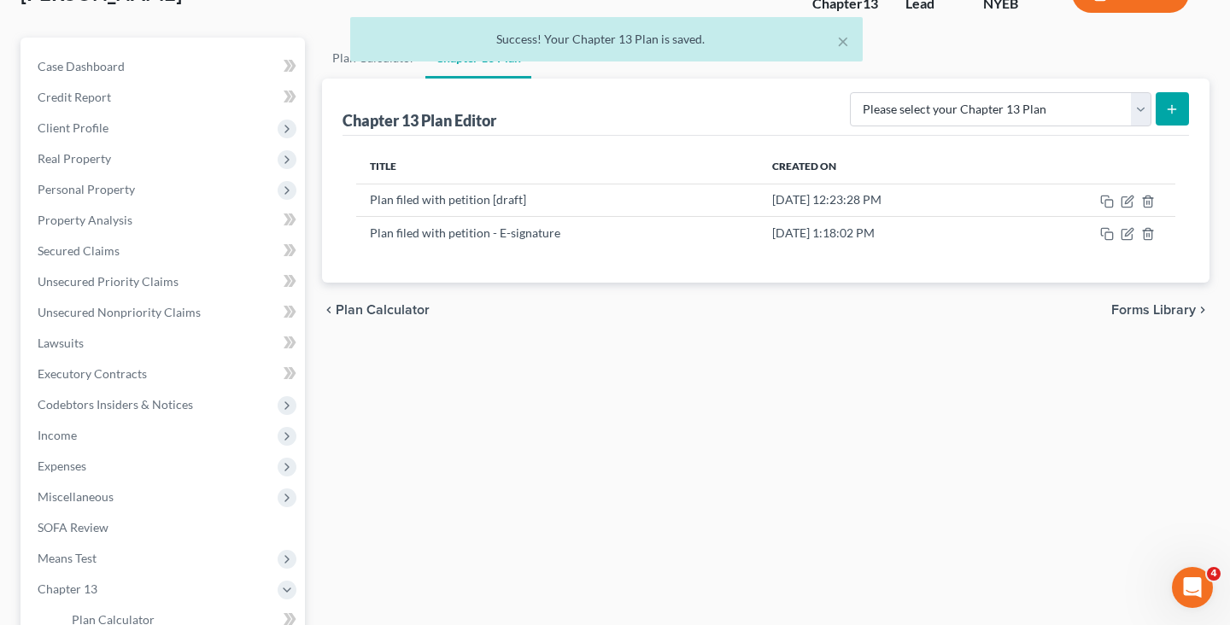
scroll to position [126, 0]
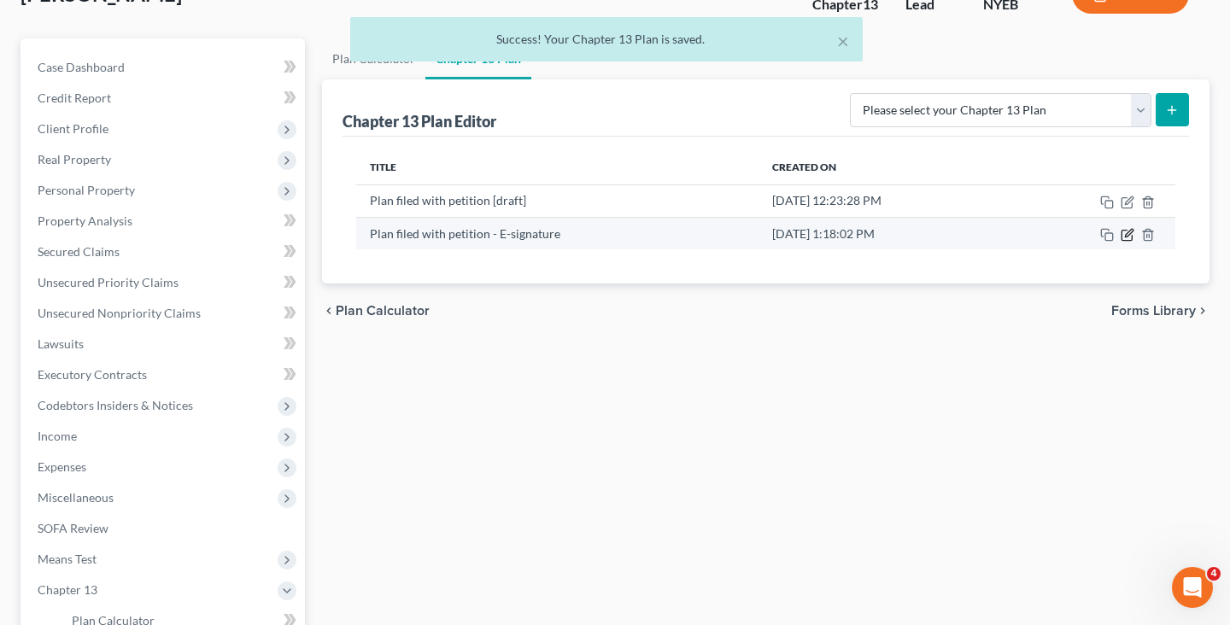
click at [1127, 233] on icon "button" at bounding box center [1129, 233] width 8 height 8
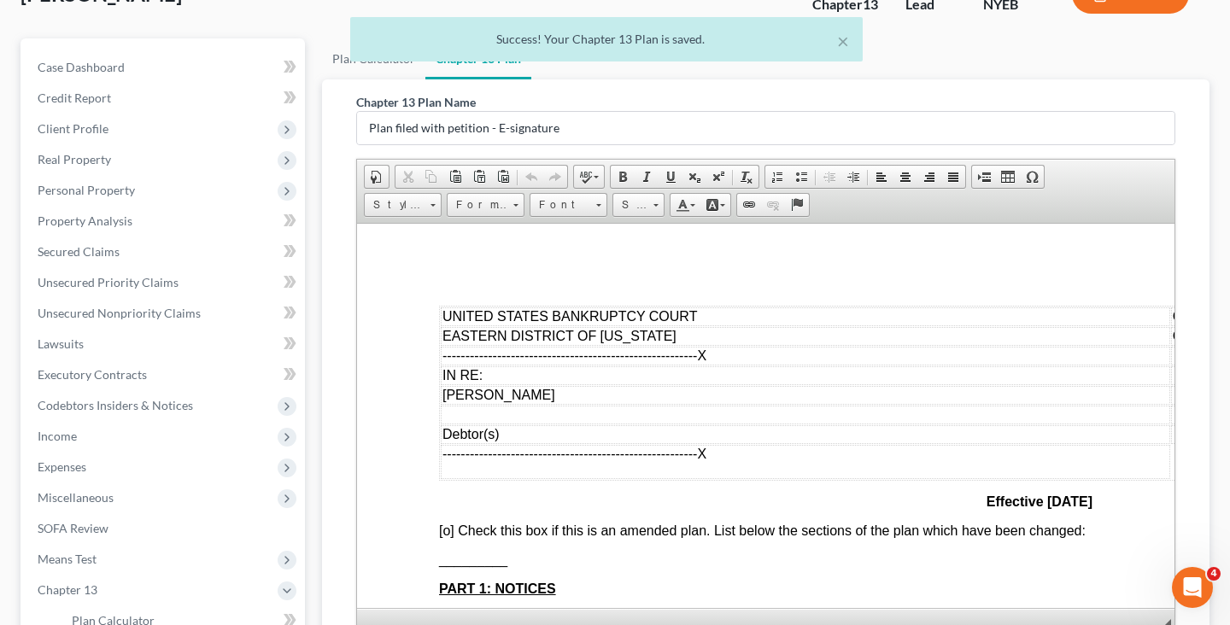
scroll to position [373, 0]
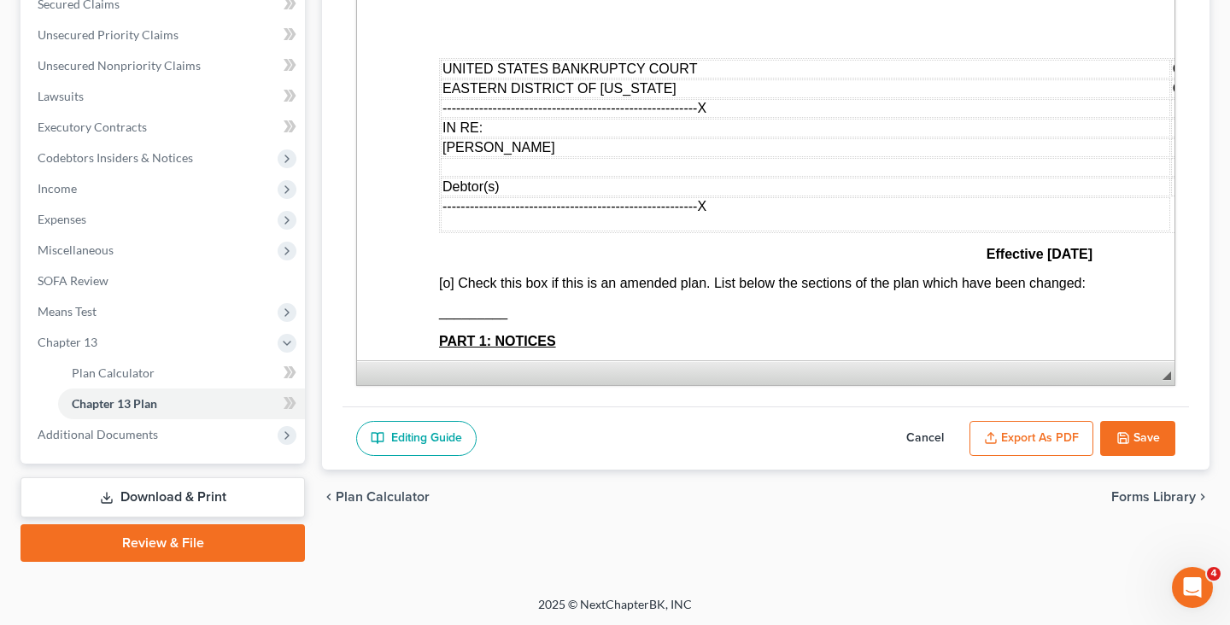
click at [1016, 414] on div "Editing Guide Cancel Export as PDF Save" at bounding box center [766, 439] width 846 height 64
click at [1016, 432] on button "Export as PDF" at bounding box center [1031, 439] width 124 height 36
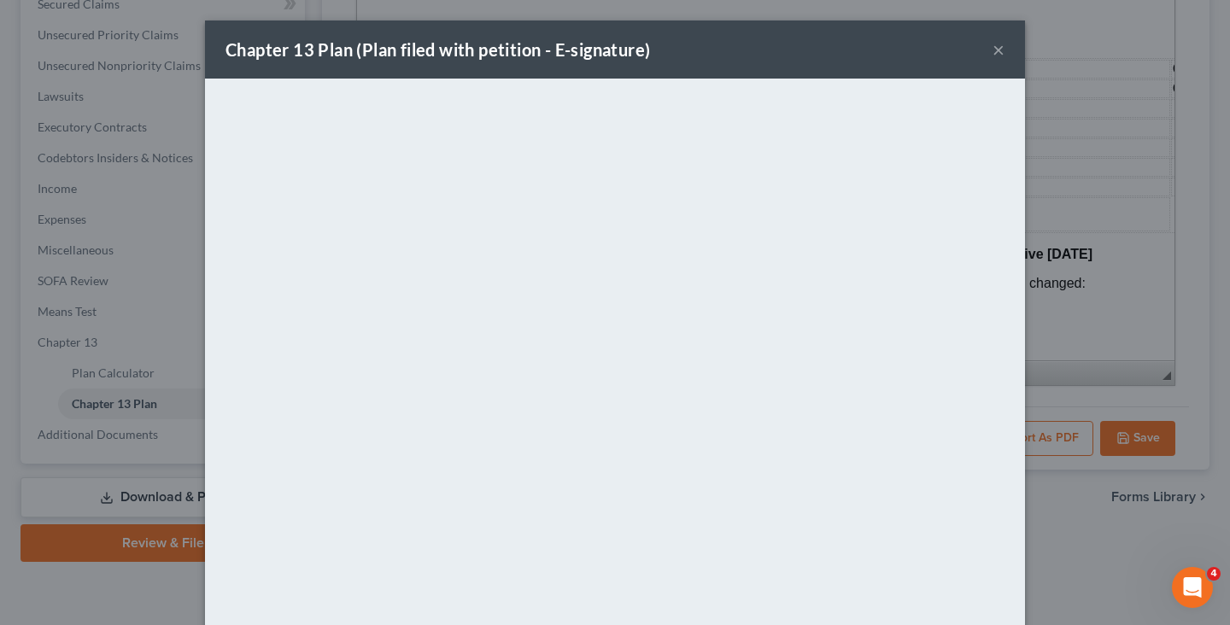
scroll to position [89, 0]
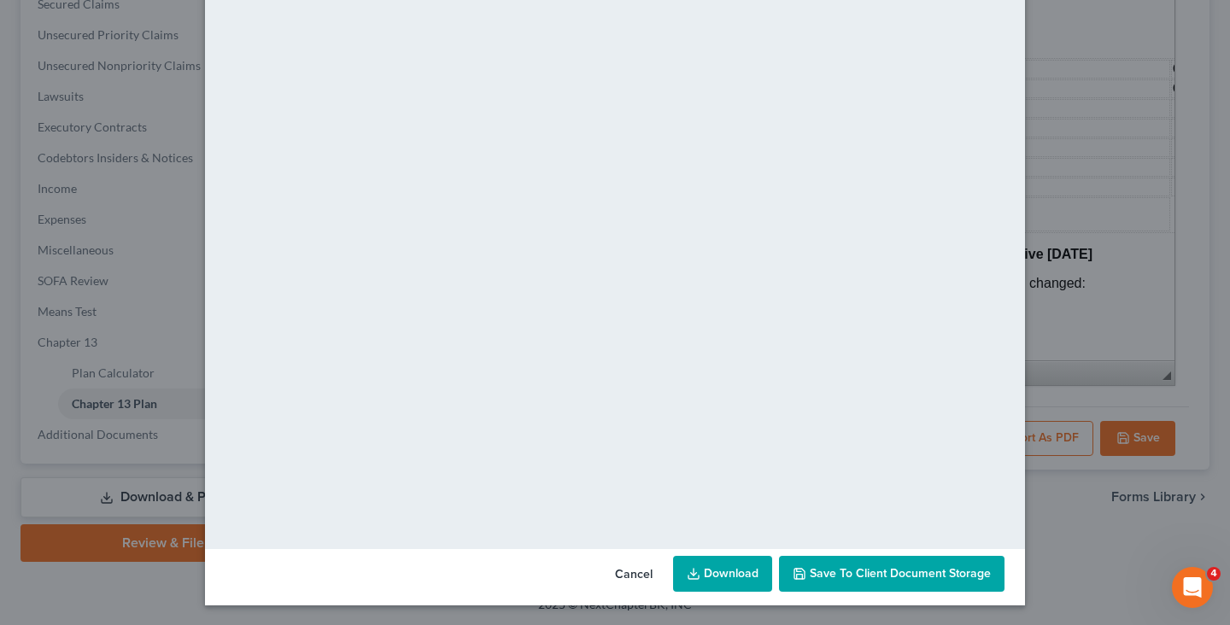
click at [964, 578] on span "Save to Client Document Storage" at bounding box center [900, 573] width 181 height 15
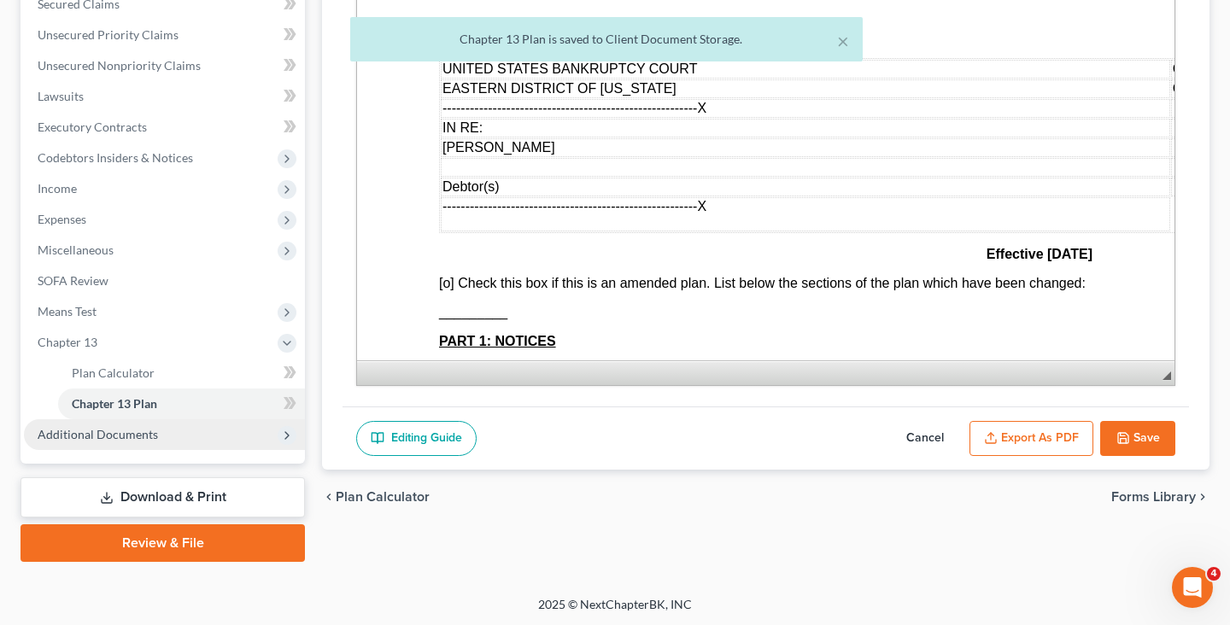
click at [193, 435] on span "Additional Documents" at bounding box center [164, 434] width 281 height 31
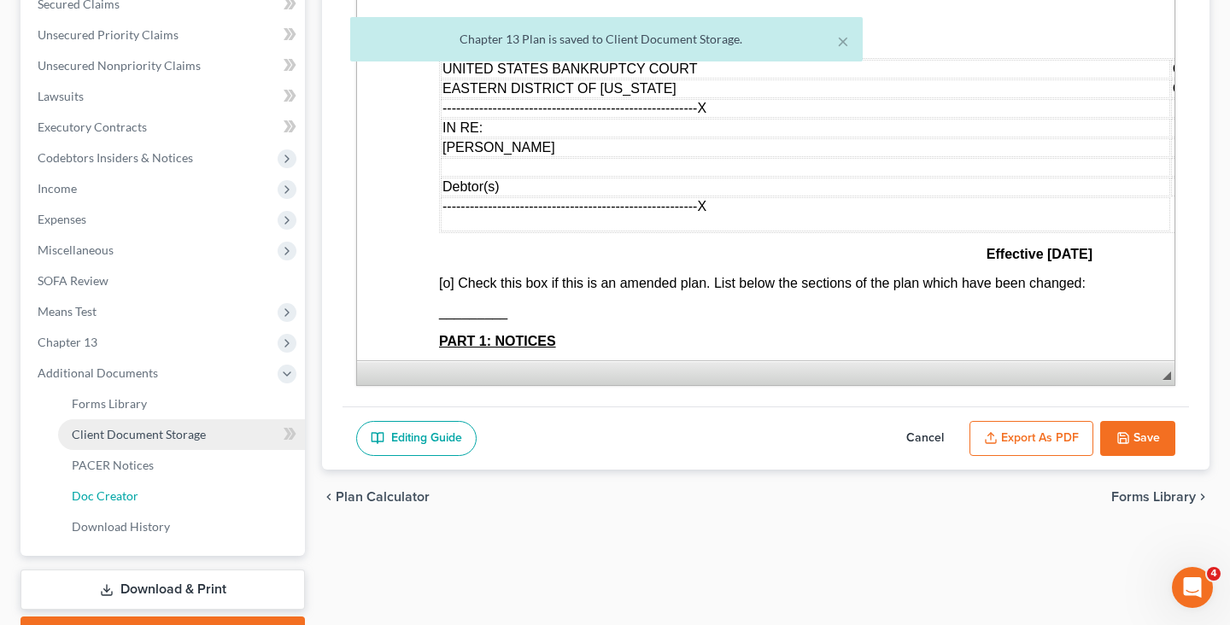
drag, startPoint x: 185, startPoint y: 494, endPoint x: 197, endPoint y: 435, distance: 60.1
click at [197, 435] on span "Client Document Storage" at bounding box center [139, 434] width 134 height 15
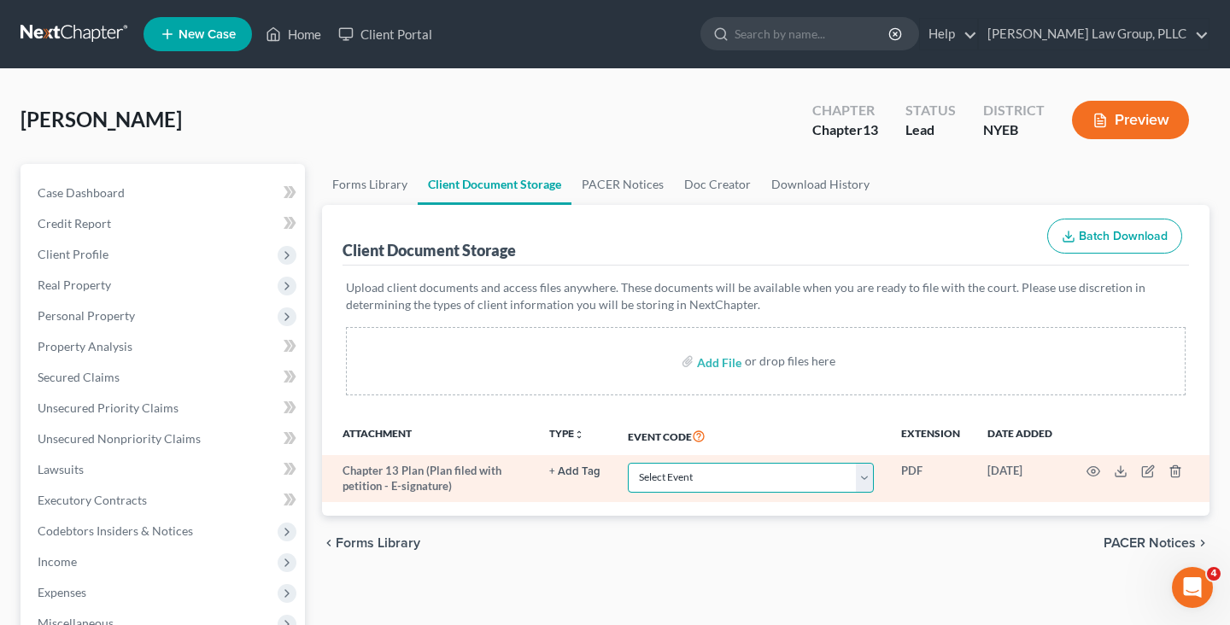
click at [715, 485] on select "Select Event Certificate of Credit Counseling Employee Income Records / Copies …" at bounding box center [751, 478] width 246 height 30
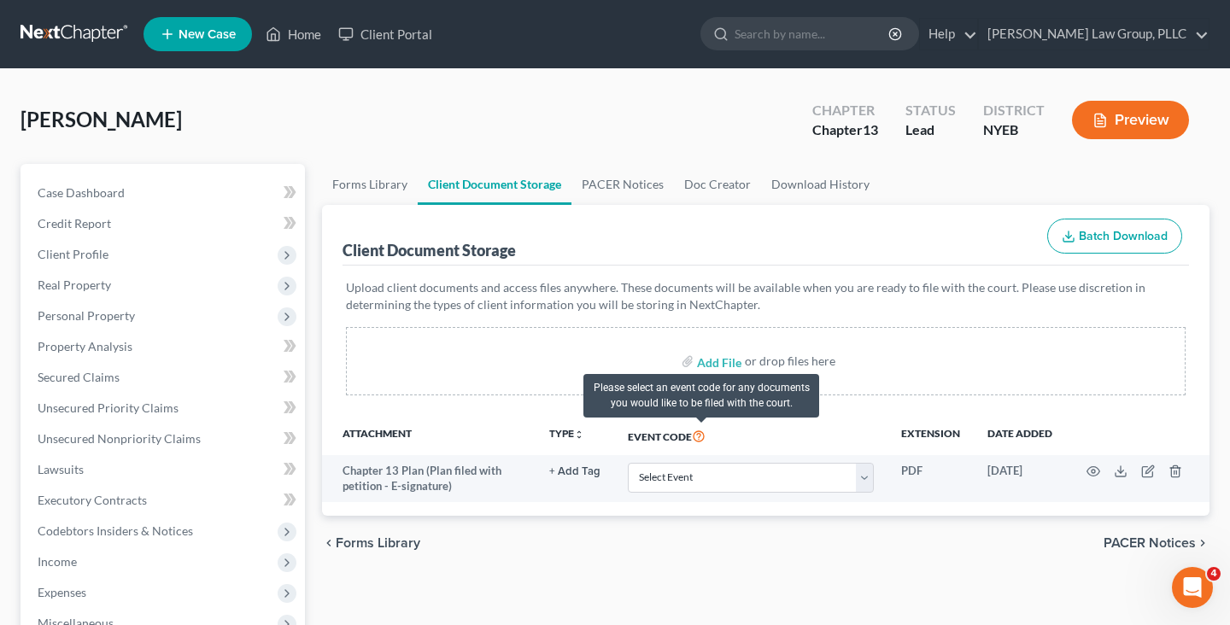
click at [702, 440] on icon at bounding box center [699, 435] width 14 height 16
click at [699, 437] on icon at bounding box center [699, 435] width 14 height 16
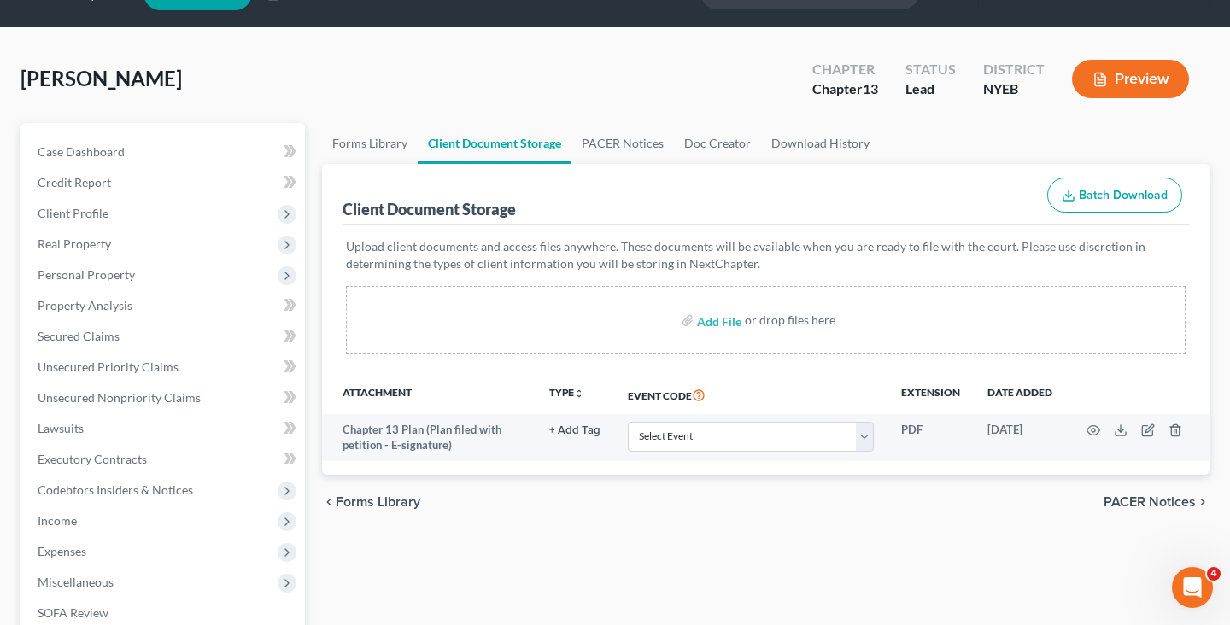
scroll to position [56, 0]
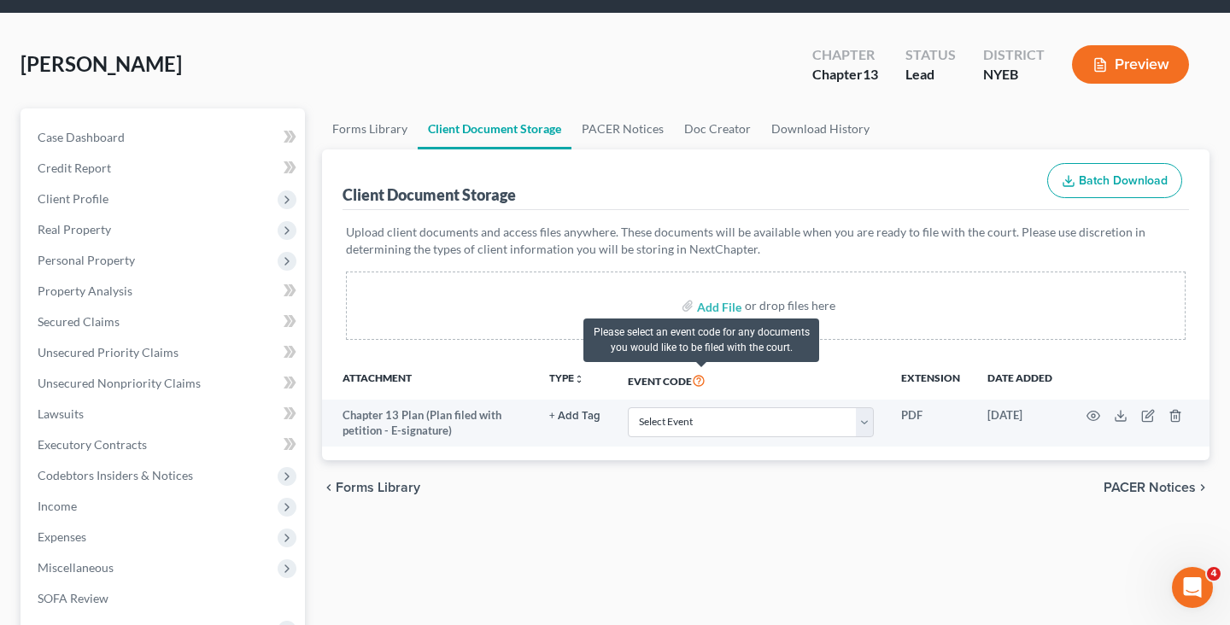
click at [698, 382] on icon at bounding box center [699, 380] width 14 height 16
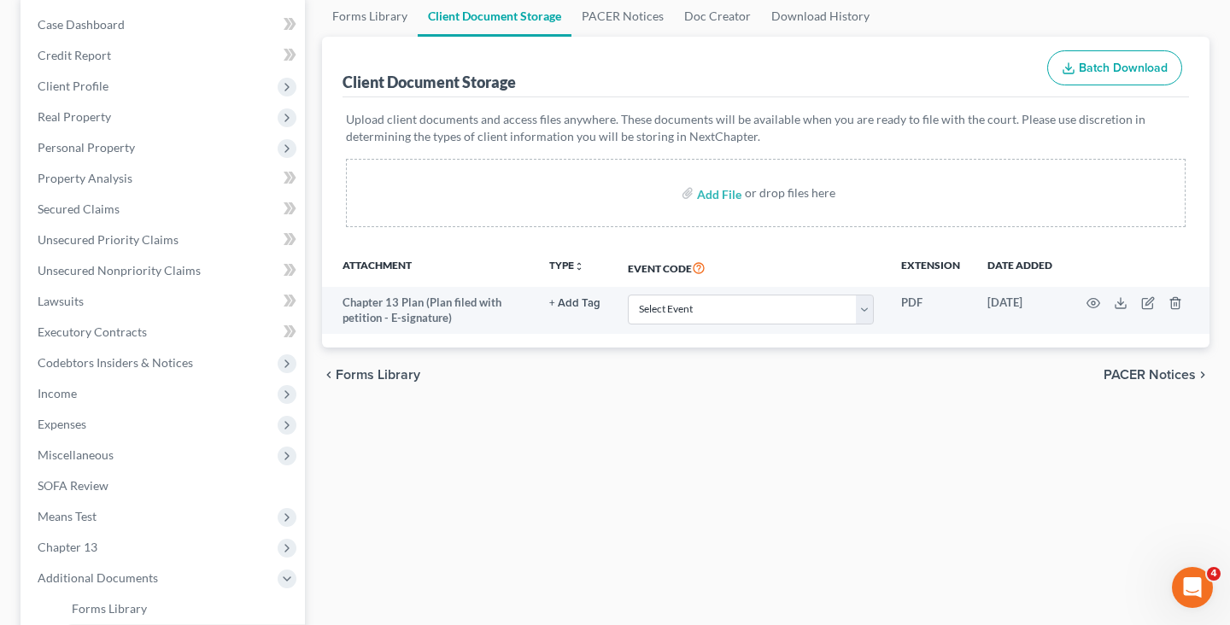
scroll to position [163, 0]
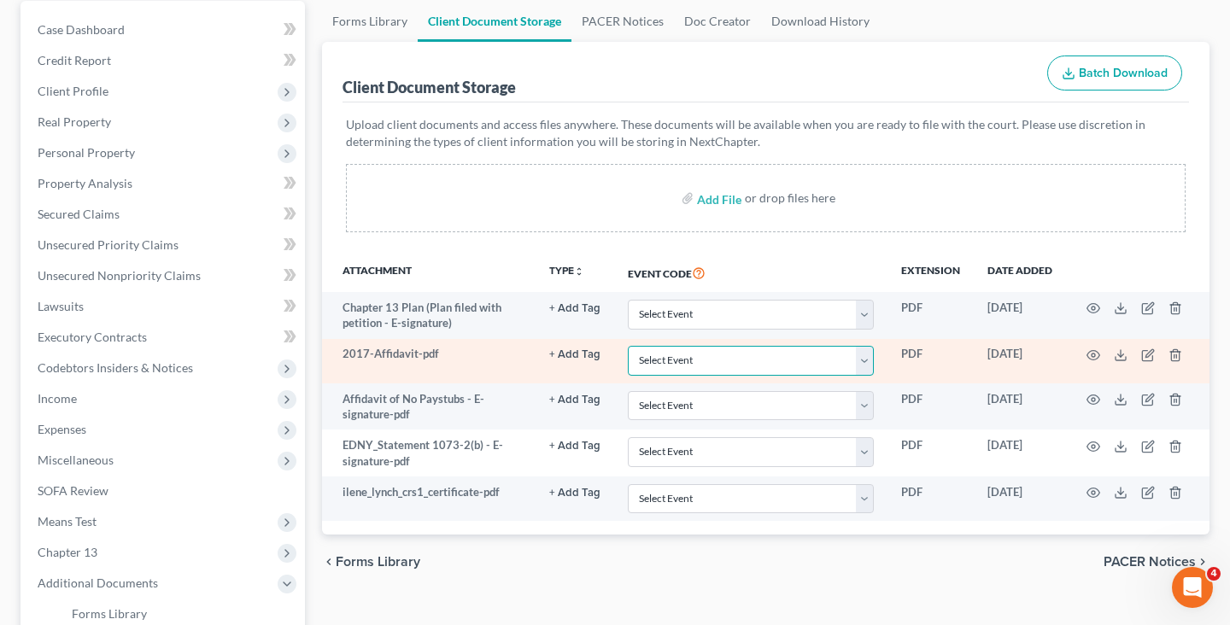
click at [757, 360] on select "Select Event Certificate of Credit Counseling Employee Income Records / Copies …" at bounding box center [751, 361] width 246 height 30
select select "2"
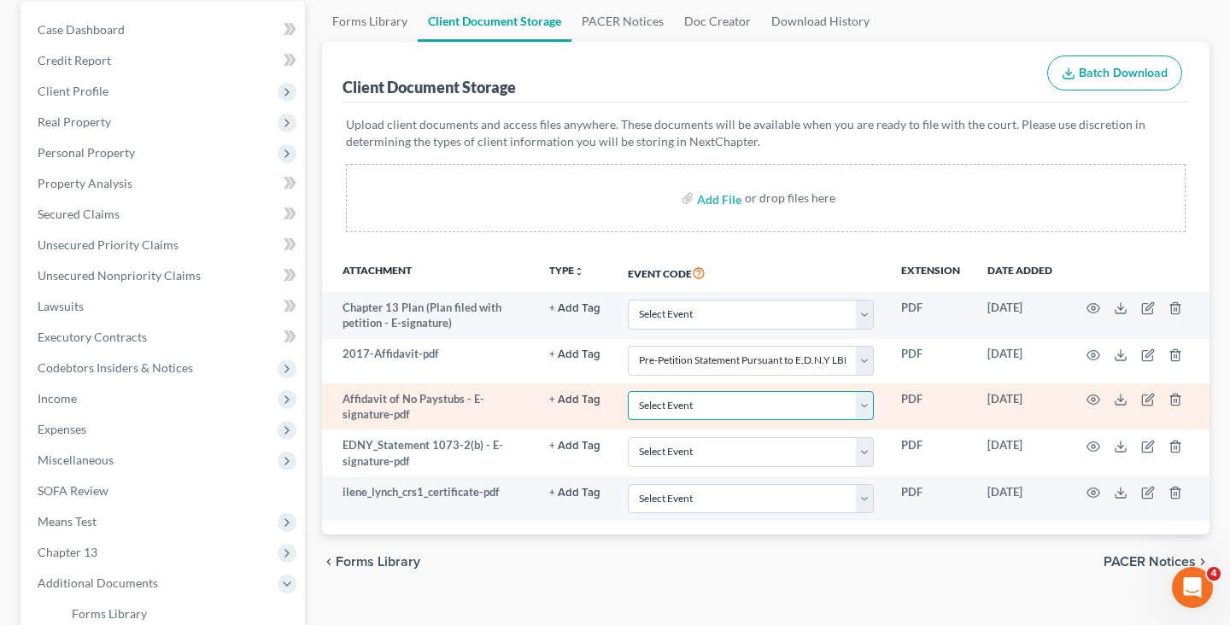
click at [736, 400] on select "Select Event Certificate of Credit Counseling Employee Income Records / Copies …" at bounding box center [751, 406] width 246 height 30
select select "1"
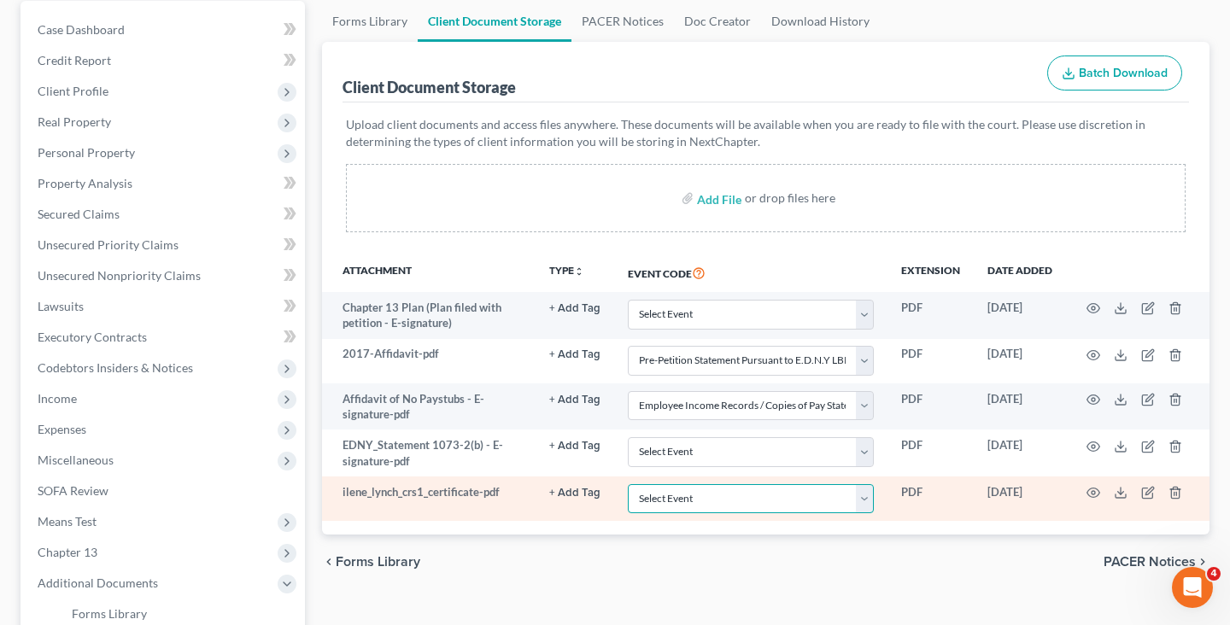
click at [667, 497] on select "Select Event Certificate of Credit Counseling Employee Income Records / Copies …" at bounding box center [751, 499] width 246 height 30
select select "0"
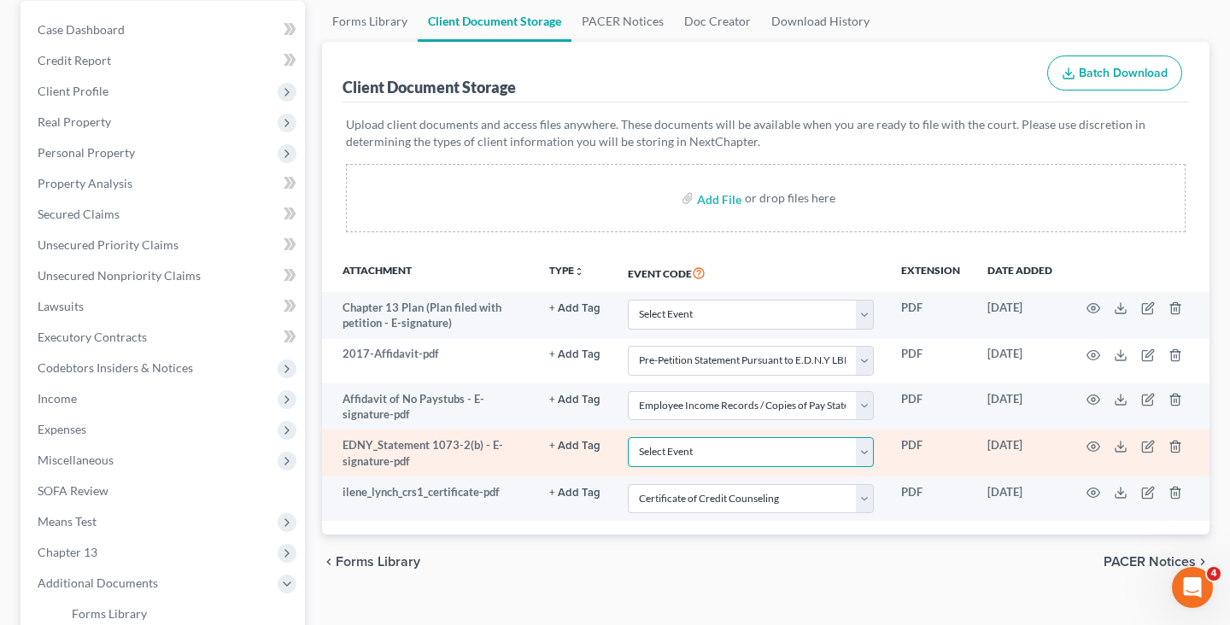
click at [671, 452] on select "Select Event Certificate of Credit Counseling Employee Income Records / Copies …" at bounding box center [751, 452] width 246 height 30
select select "3"
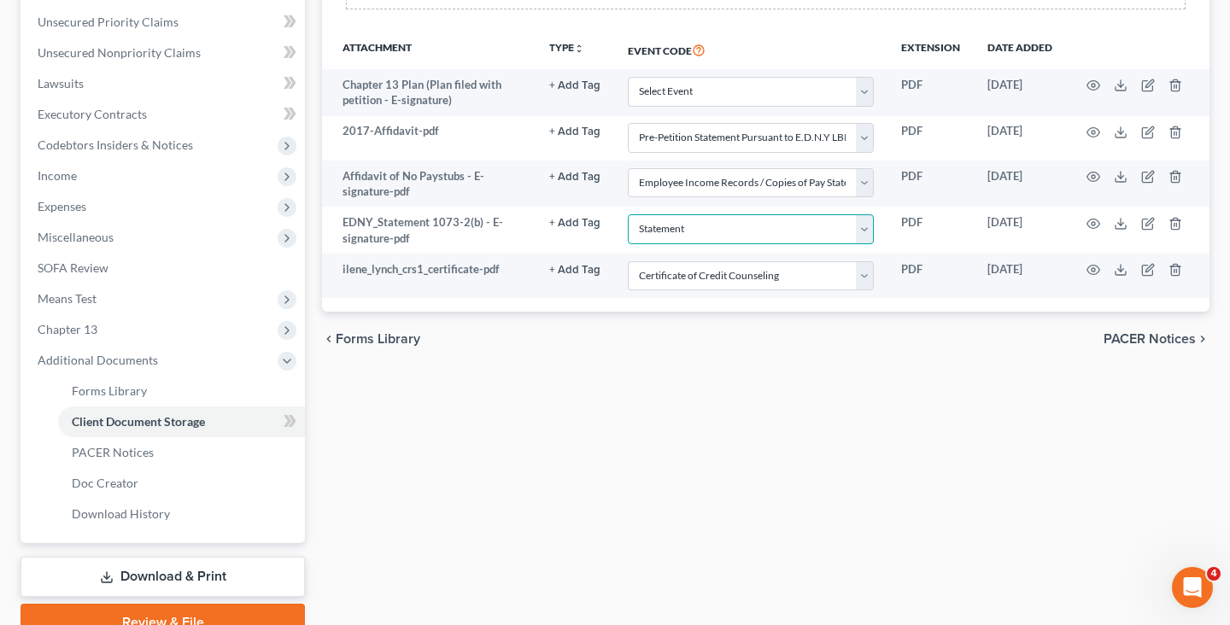
scroll to position [404, 0]
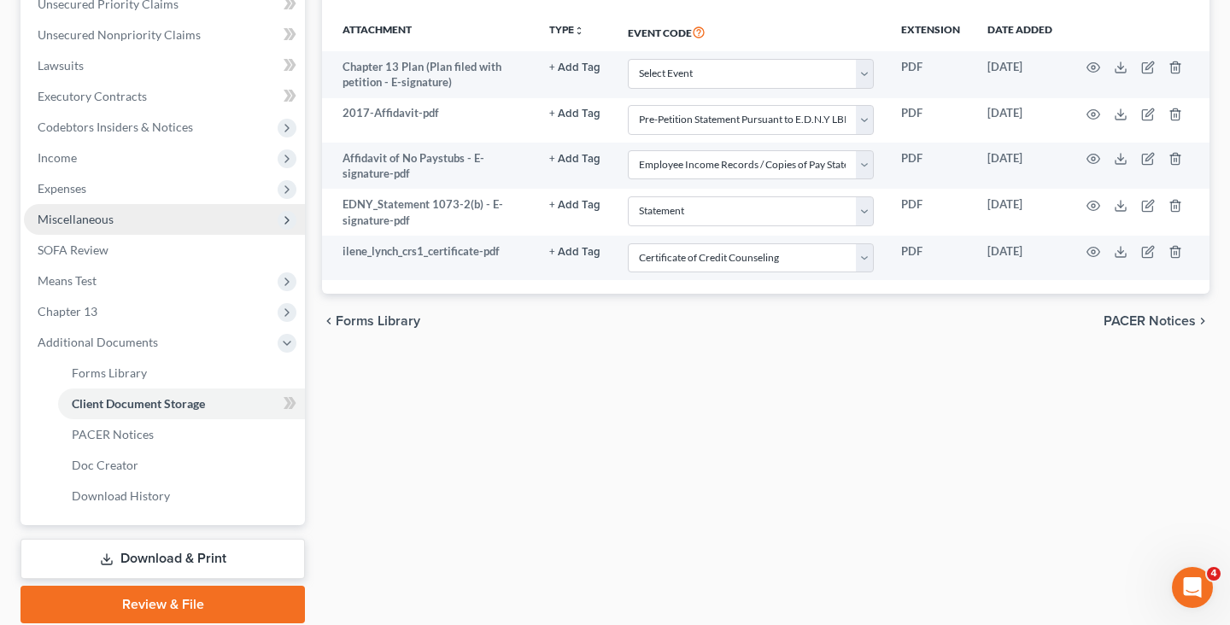
click at [179, 219] on span "Miscellaneous" at bounding box center [164, 219] width 281 height 31
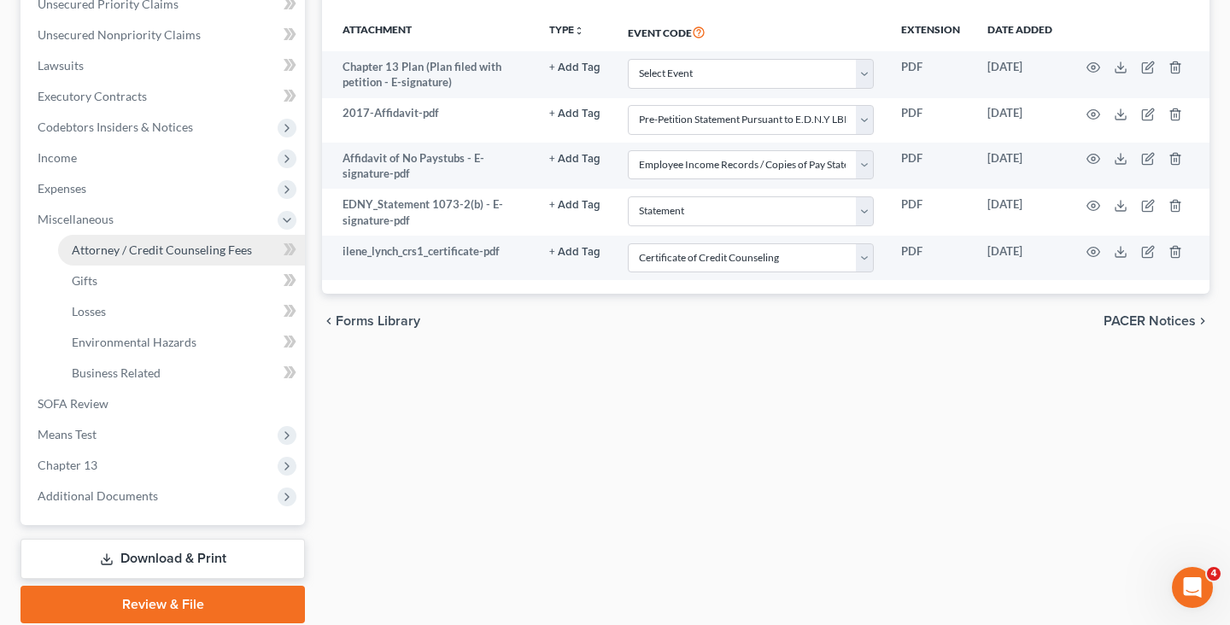
click at [186, 249] on span "Attorney / Credit Counseling Fees" at bounding box center [162, 250] width 180 height 15
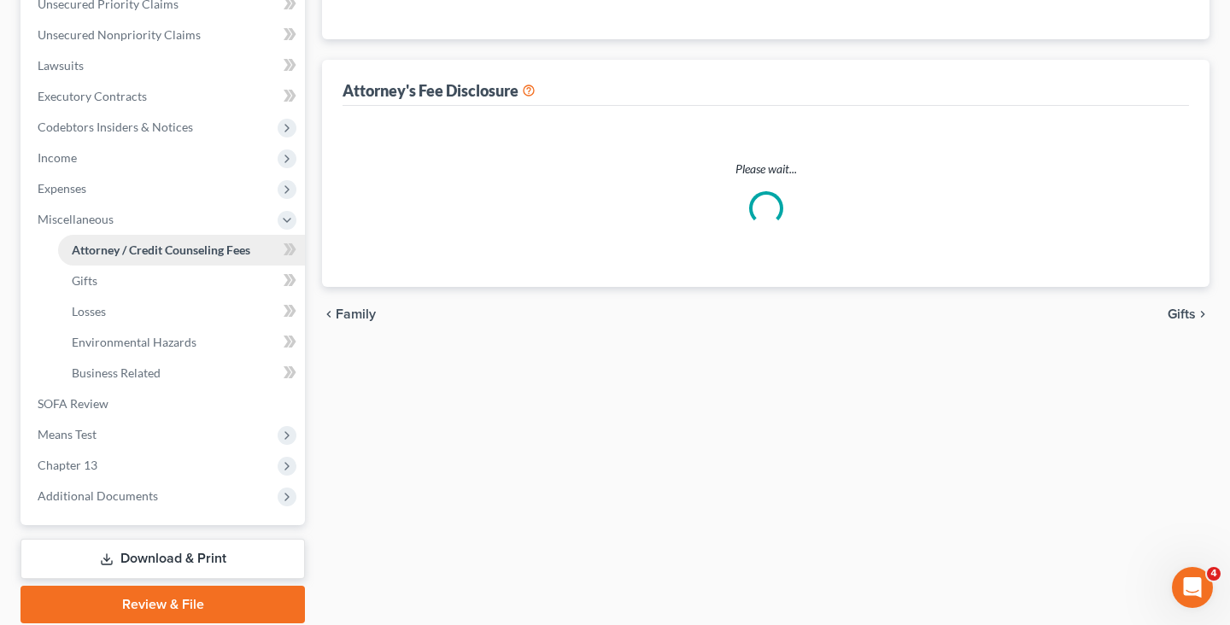
select select "0"
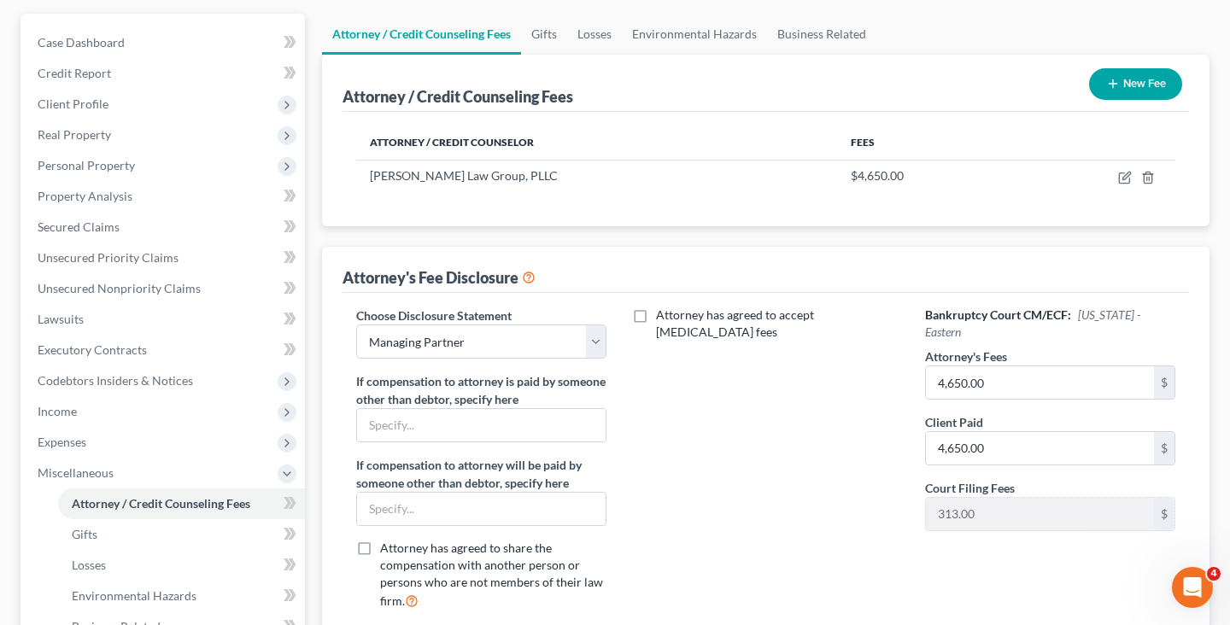
scroll to position [157, 0]
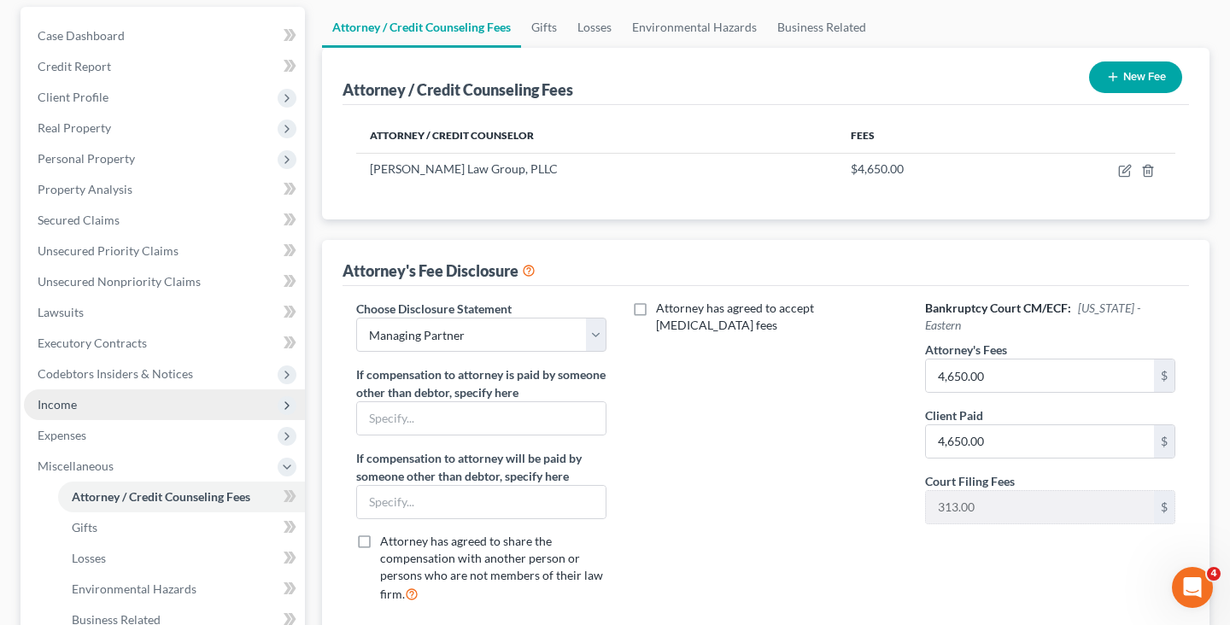
click at [243, 410] on span "Income" at bounding box center [164, 405] width 281 height 31
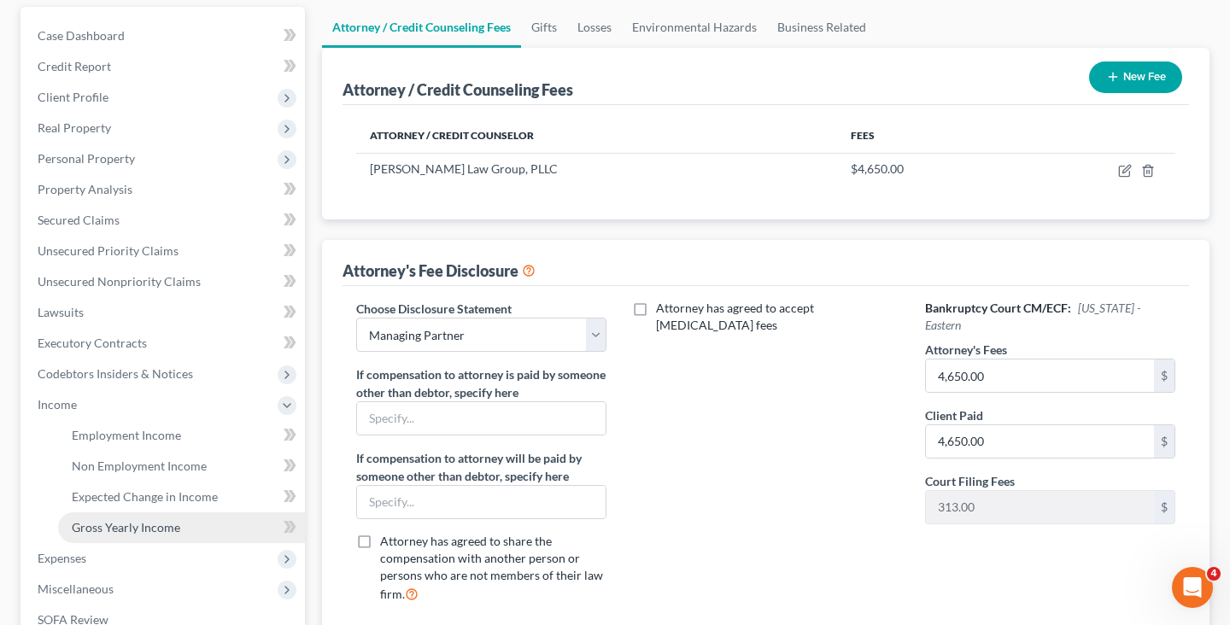
click at [196, 520] on link "Gross Yearly Income" at bounding box center [181, 528] width 247 height 31
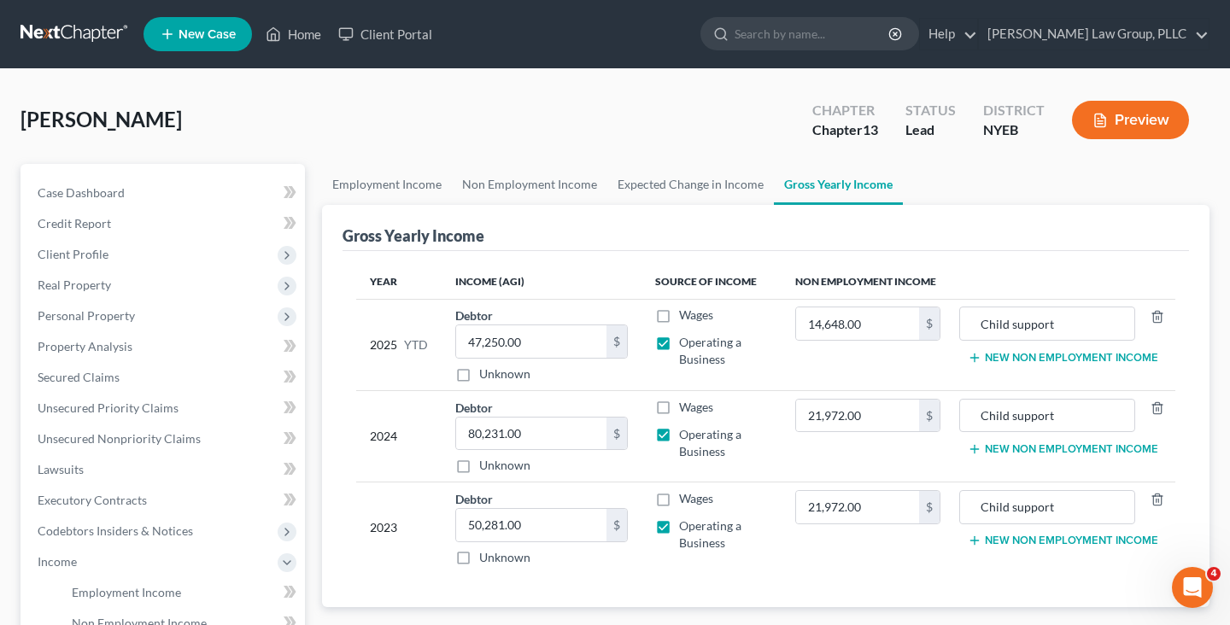
click at [87, 21] on link at bounding box center [75, 34] width 109 height 31
